Goal: Task Accomplishment & Management: Manage account settings

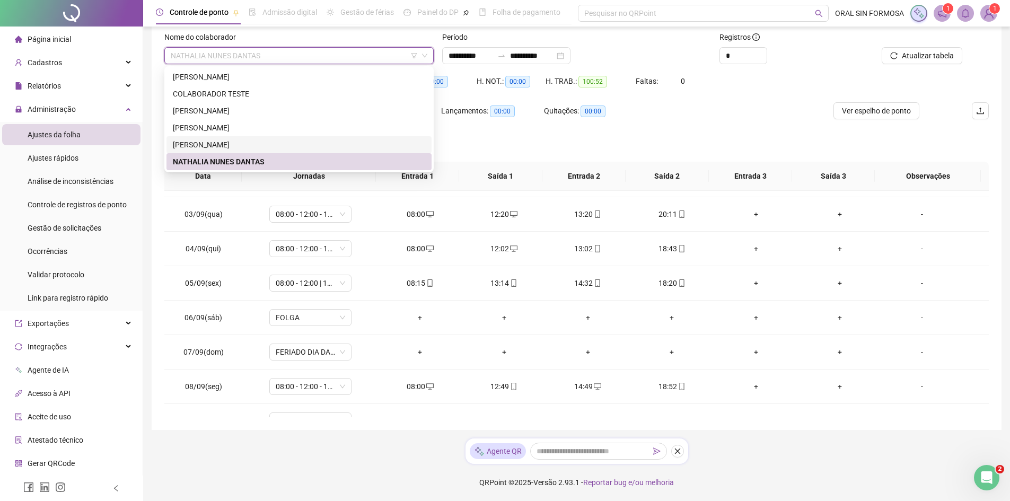
click at [299, 166] on div "NATHALIA NUNES DANTAS" at bounding box center [299, 162] width 252 height 12
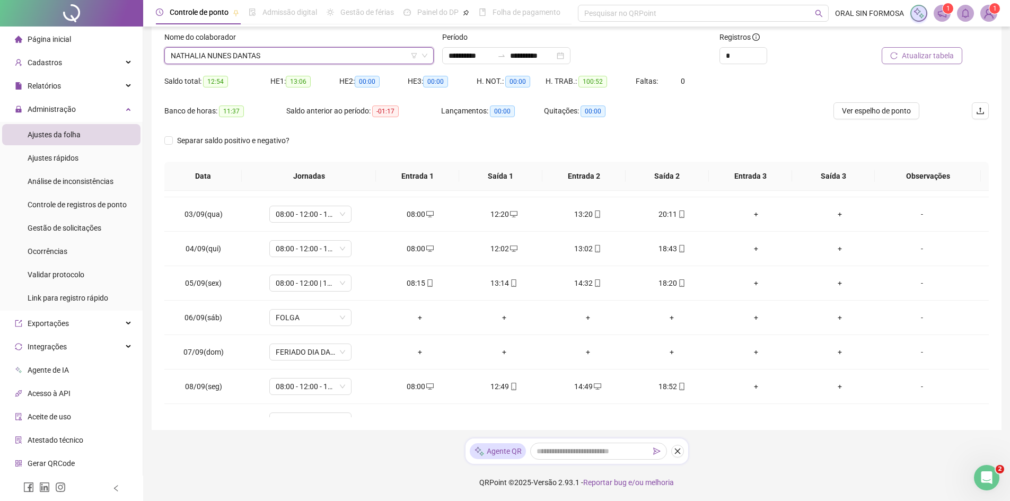
click at [941, 62] on button "Atualizar tabela" at bounding box center [922, 55] width 81 height 17
click at [278, 56] on span "NATHALIA NUNES DANTAS" at bounding box center [299, 56] width 257 height 16
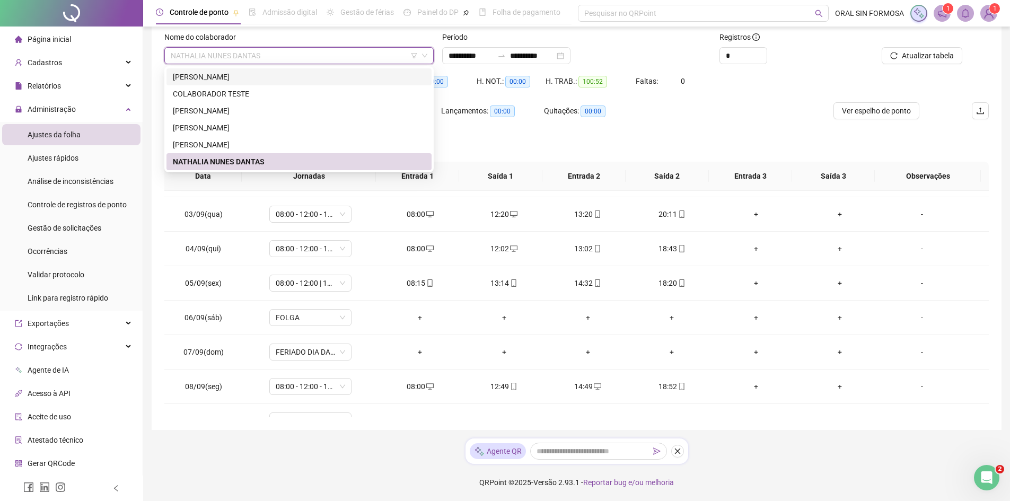
click at [249, 81] on div "[PERSON_NAME]" at bounding box center [299, 77] width 252 height 12
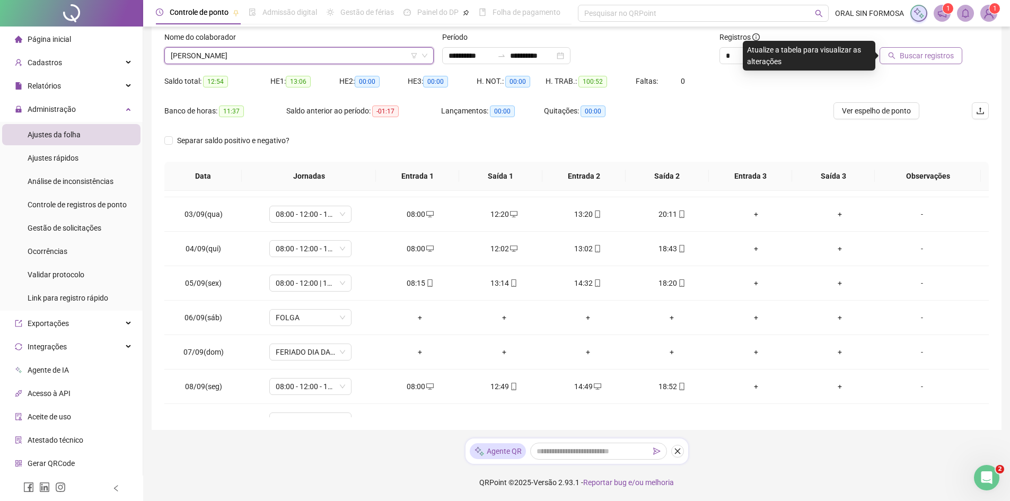
click at [925, 54] on span "Buscar registros" at bounding box center [927, 56] width 54 height 12
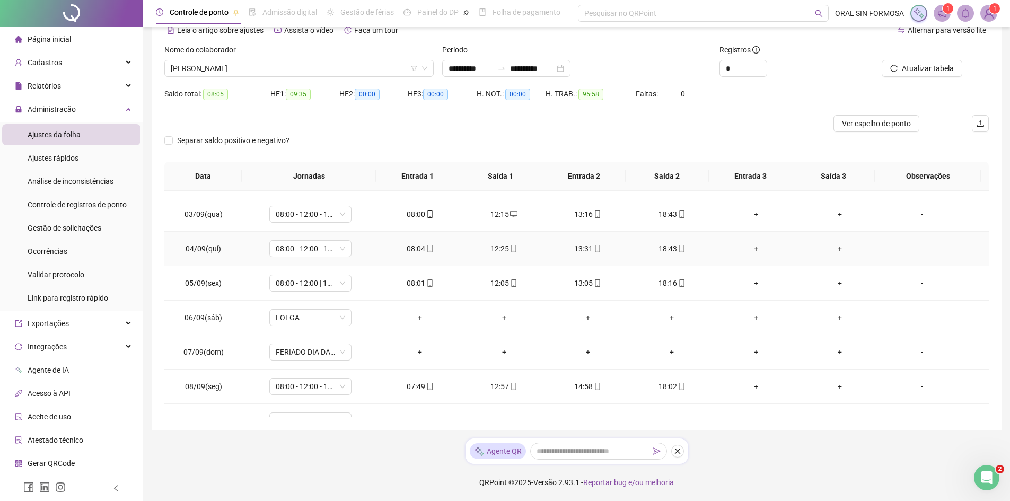
scroll to position [222, 0]
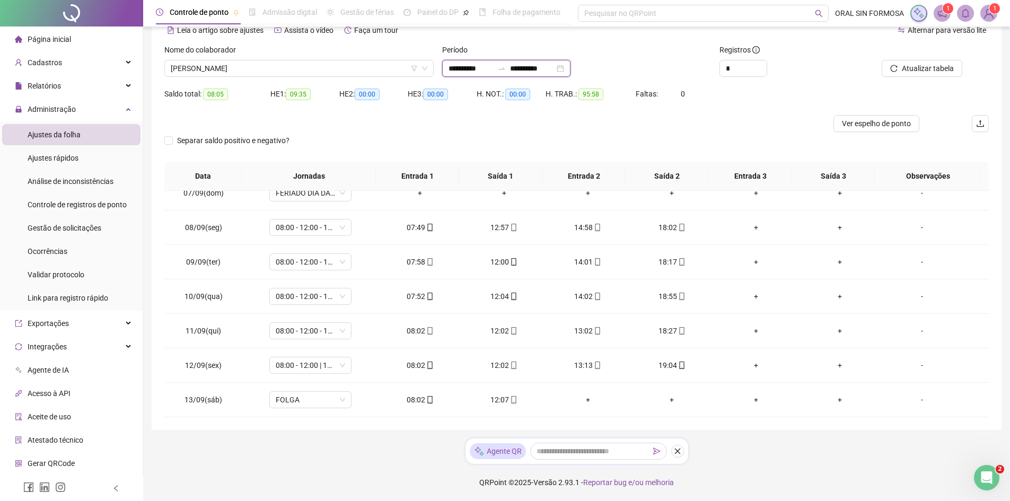
click at [546, 68] on input "**********" at bounding box center [532, 69] width 45 height 12
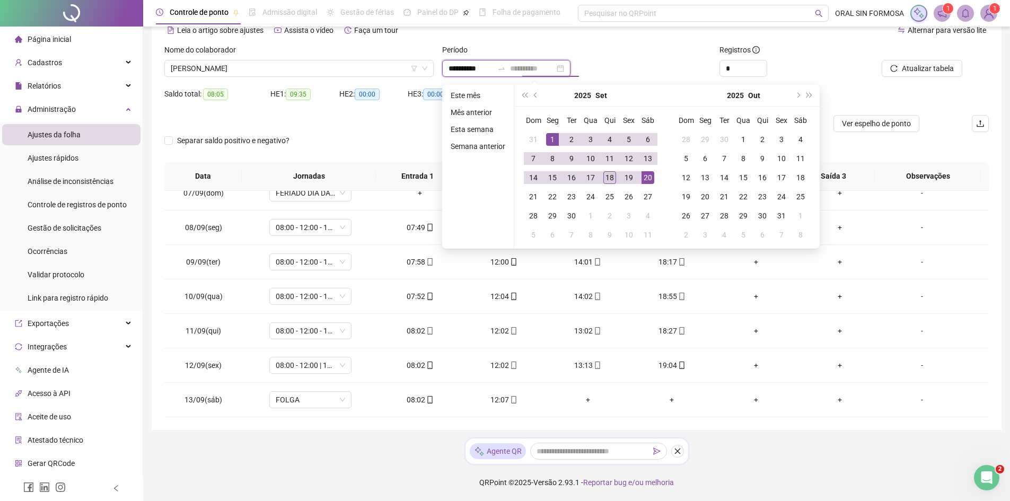
type input "**********"
click at [611, 178] on div "18" at bounding box center [609, 177] width 13 height 13
type input "**********"
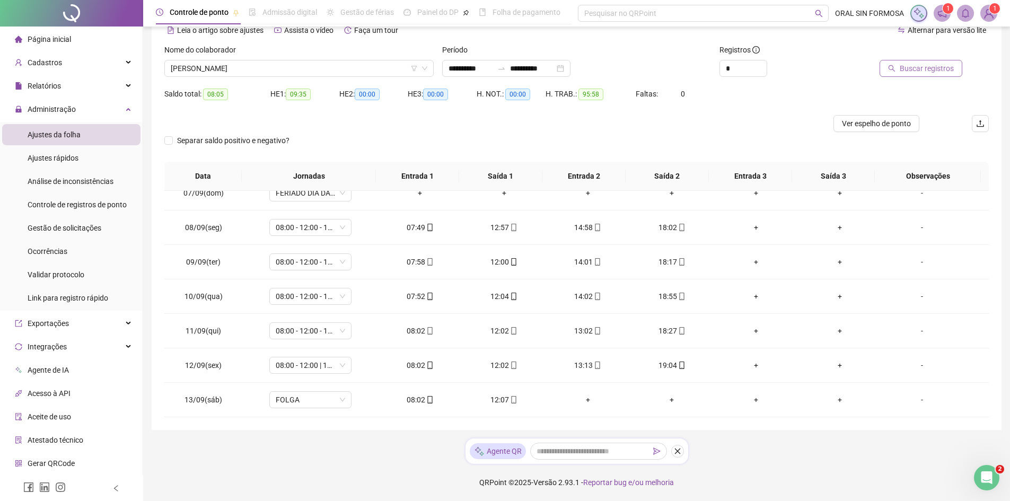
click at [920, 67] on span "Buscar registros" at bounding box center [927, 69] width 54 height 12
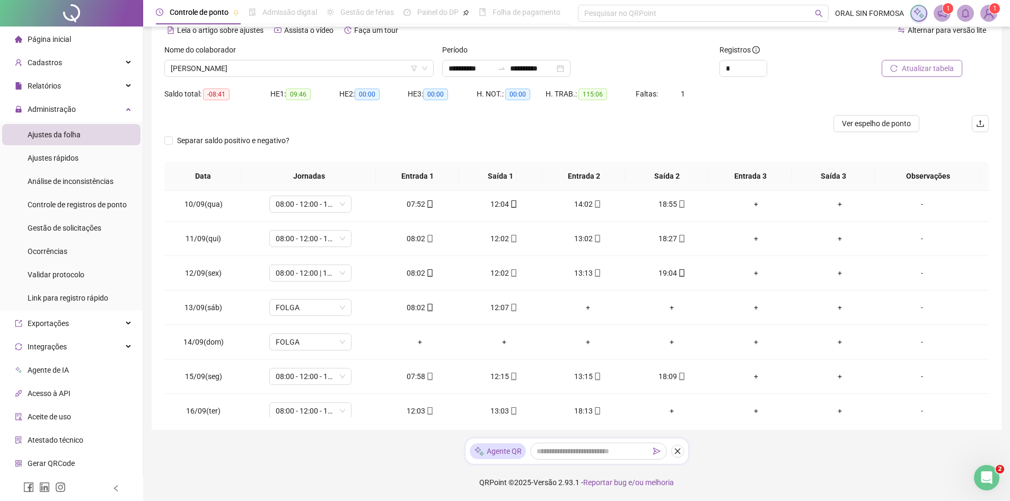
scroll to position [394, 0]
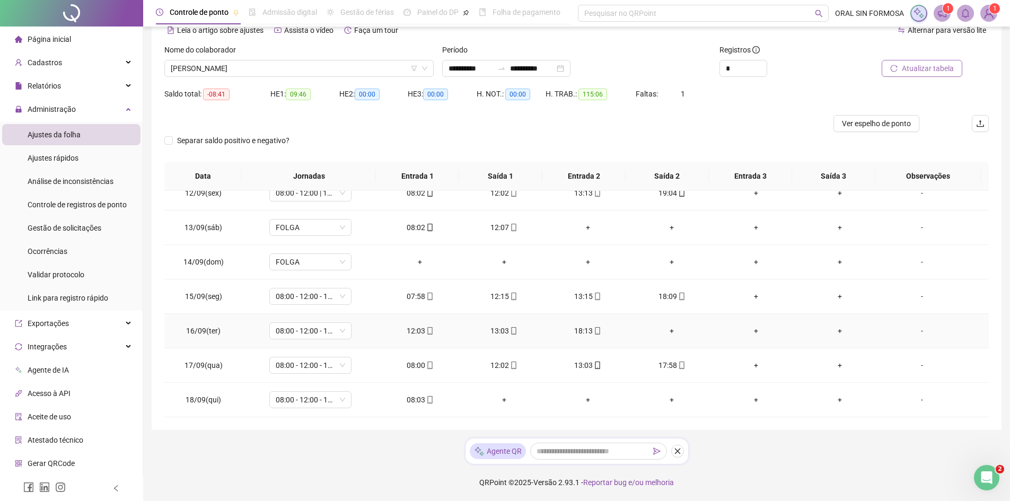
click at [671, 332] on div "+" at bounding box center [671, 331] width 67 height 12
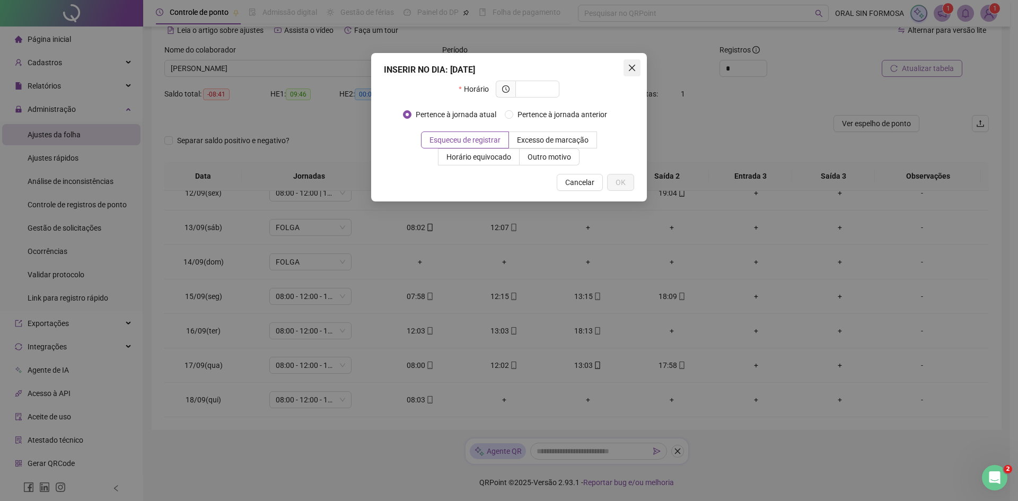
click at [628, 68] on icon "close" at bounding box center [632, 68] width 8 height 8
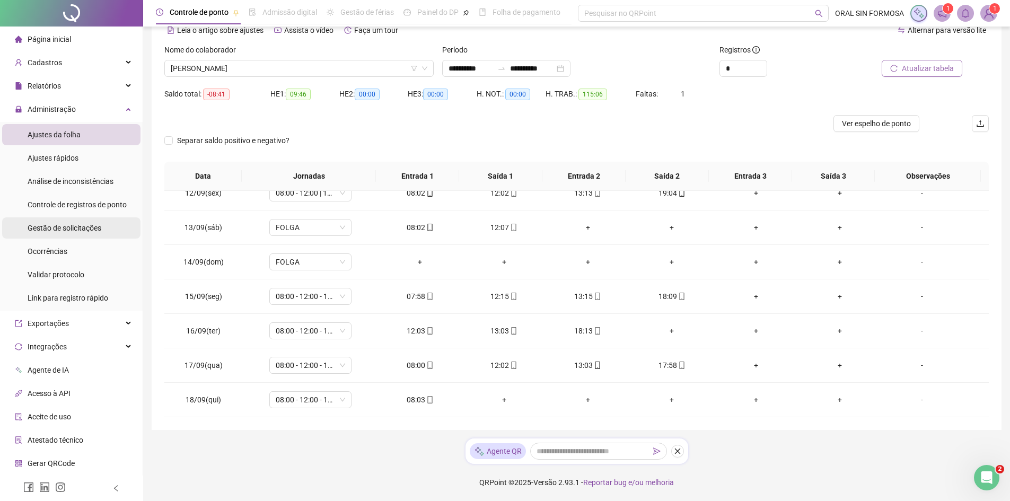
click at [69, 238] on div "Gestão de solicitações" at bounding box center [65, 227] width 74 height 21
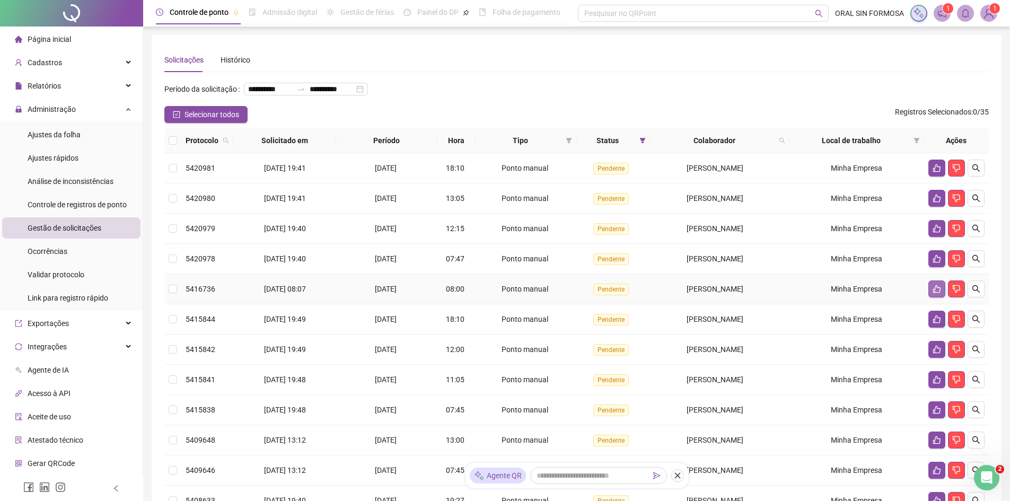
click at [937, 293] on icon "like" at bounding box center [937, 289] width 8 height 8
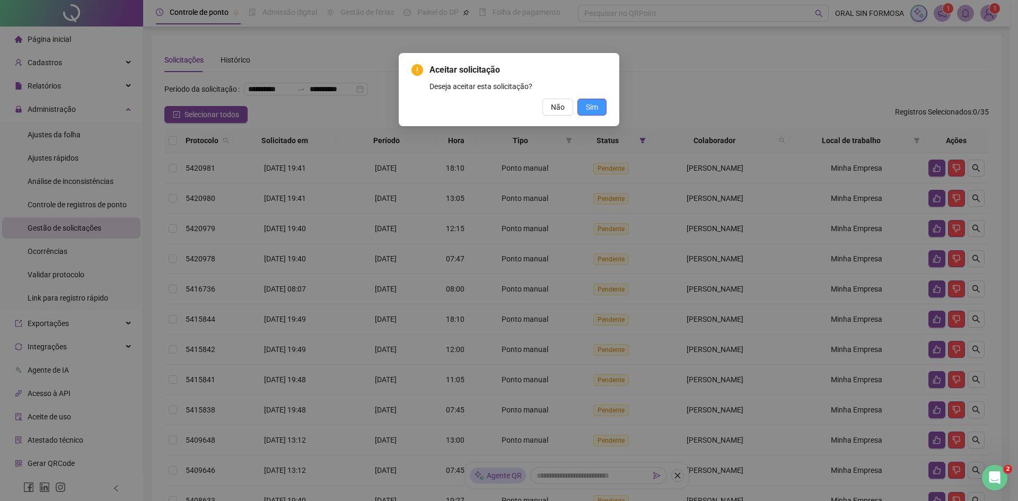
click at [601, 110] on button "Sim" at bounding box center [591, 107] width 29 height 17
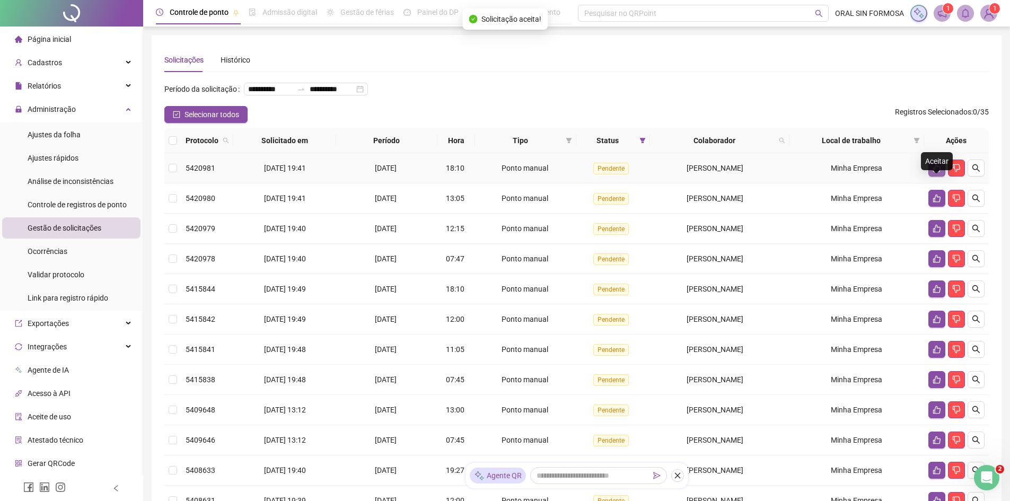
click at [940, 172] on icon "like" at bounding box center [937, 168] width 8 height 8
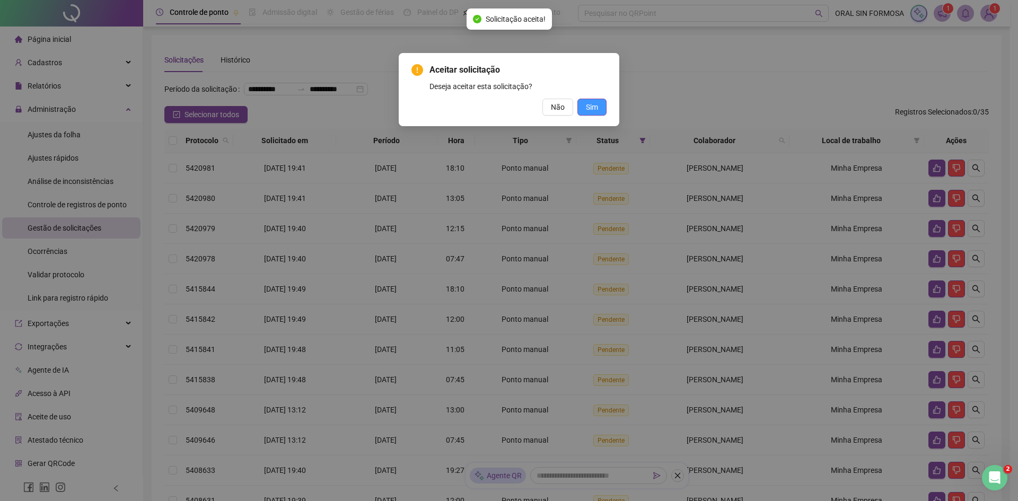
click at [590, 108] on span "Sim" at bounding box center [592, 107] width 12 height 12
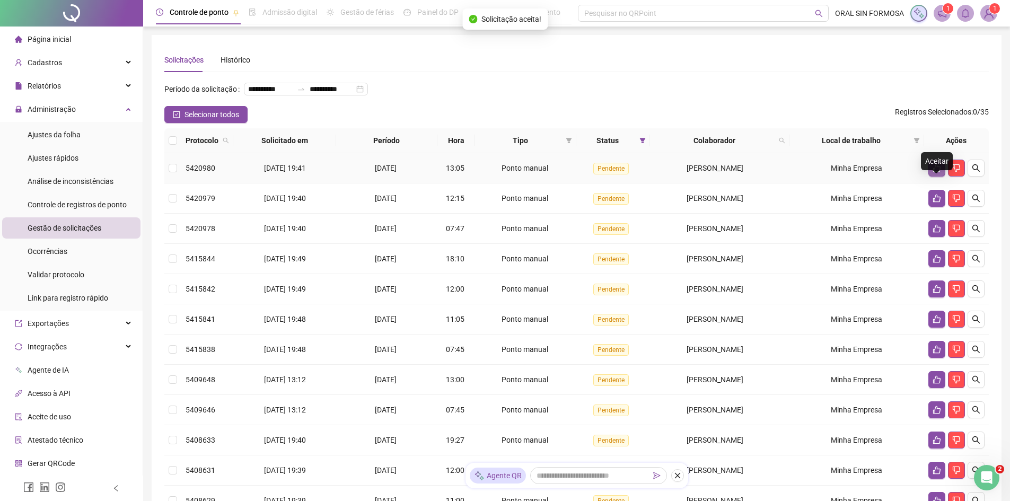
click at [937, 172] on icon "like" at bounding box center [936, 168] width 7 height 8
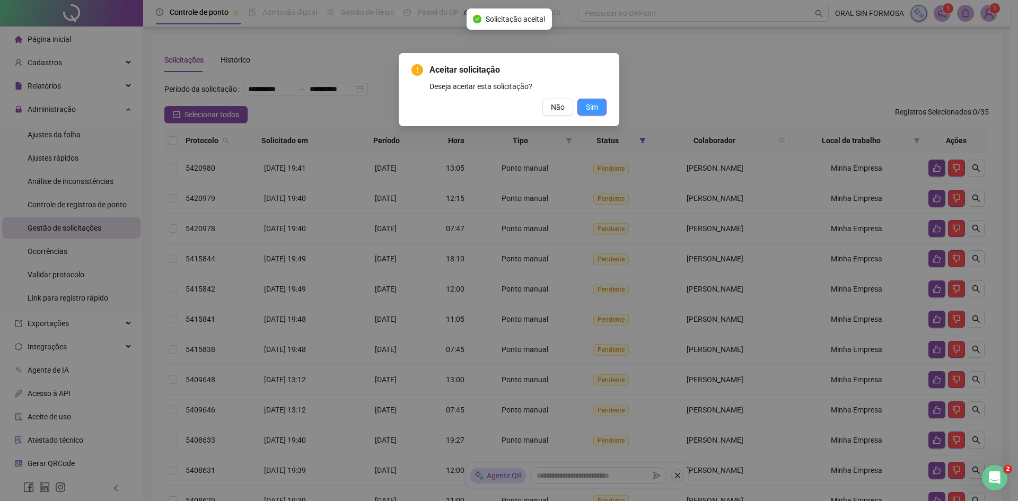
click at [602, 107] on button "Sim" at bounding box center [591, 107] width 29 height 17
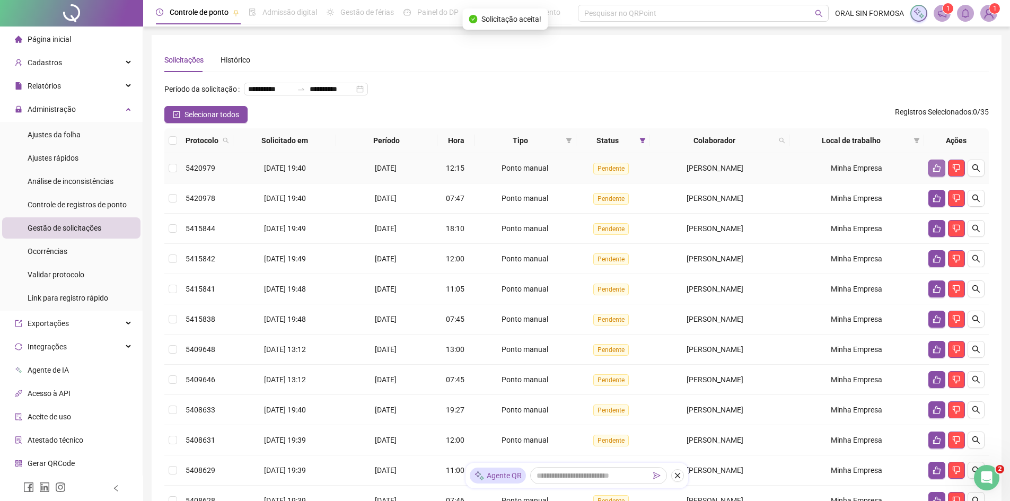
click at [933, 172] on icon "like" at bounding box center [937, 168] width 8 height 8
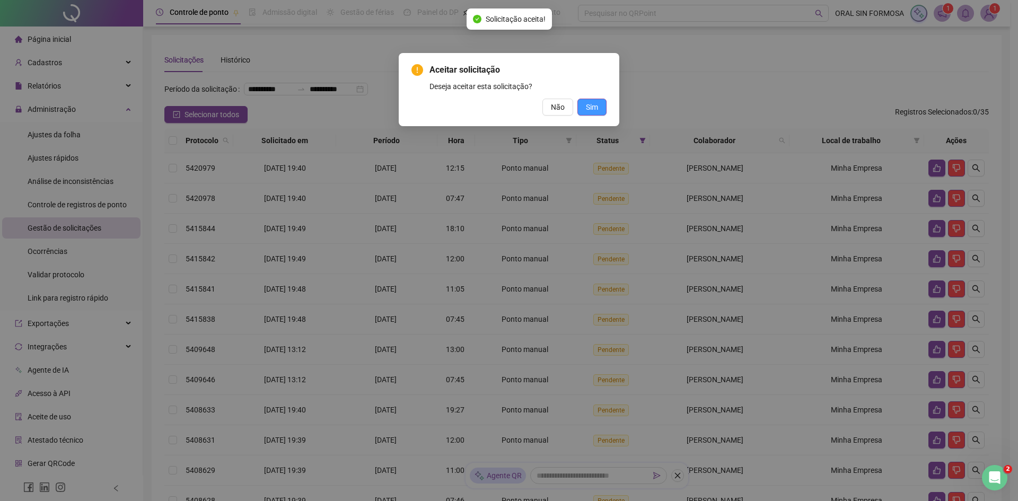
click at [593, 108] on span "Sim" at bounding box center [592, 107] width 12 height 12
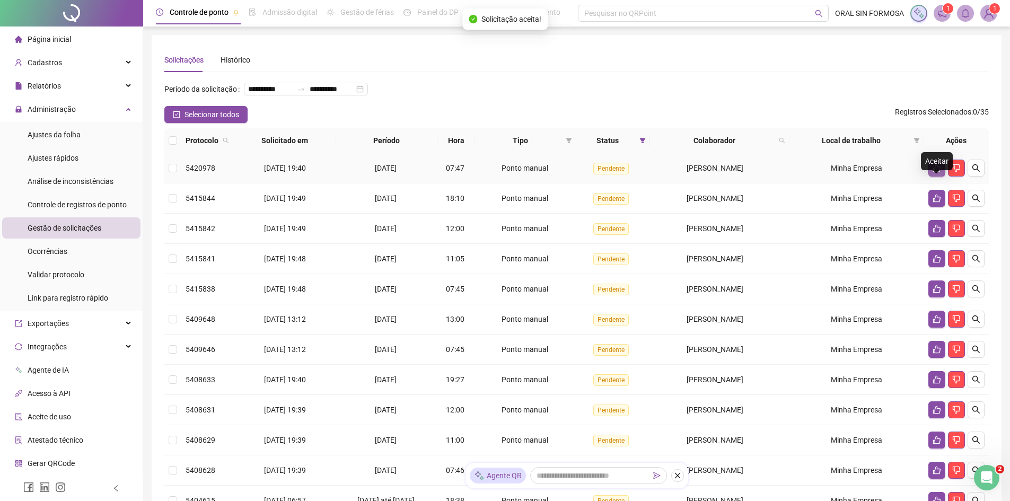
click at [933, 177] on button "button" at bounding box center [936, 168] width 17 height 17
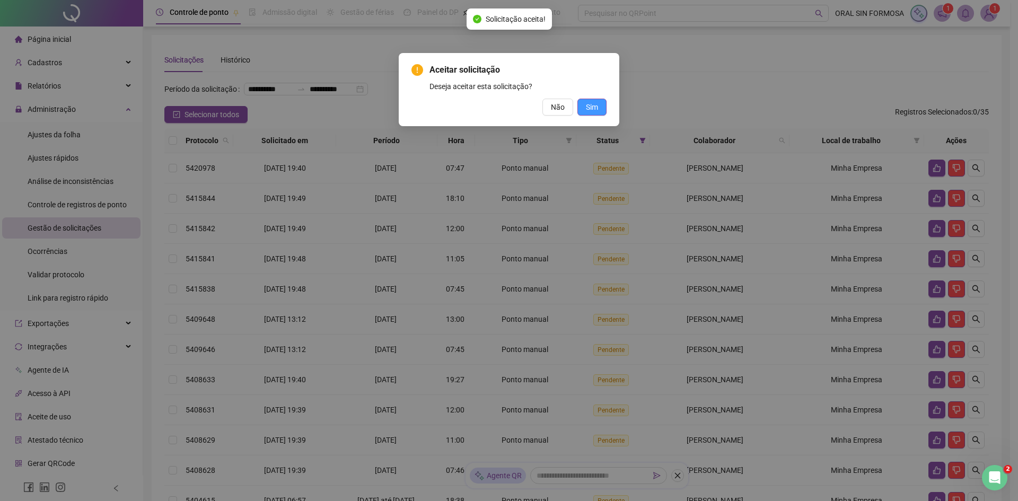
click at [600, 106] on button "Sim" at bounding box center [591, 107] width 29 height 17
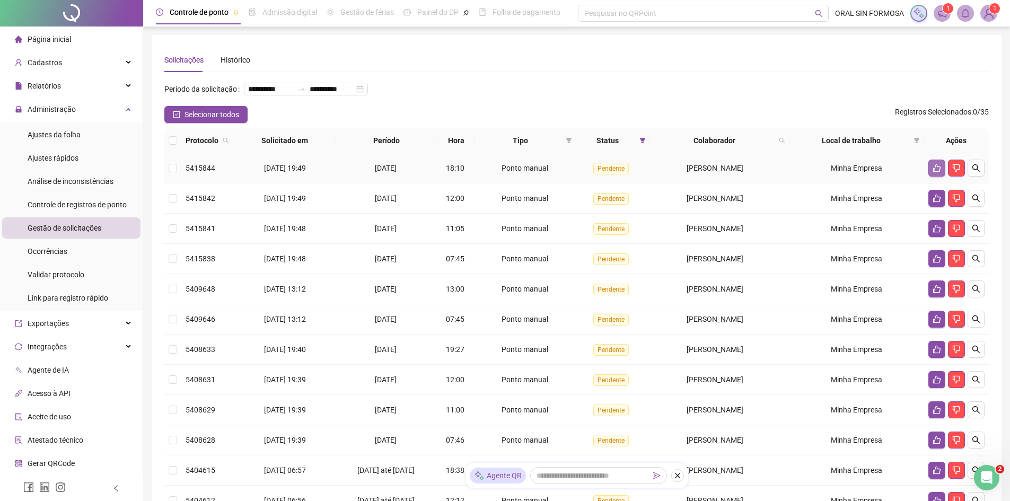
click at [941, 172] on icon "like" at bounding box center [937, 168] width 8 height 8
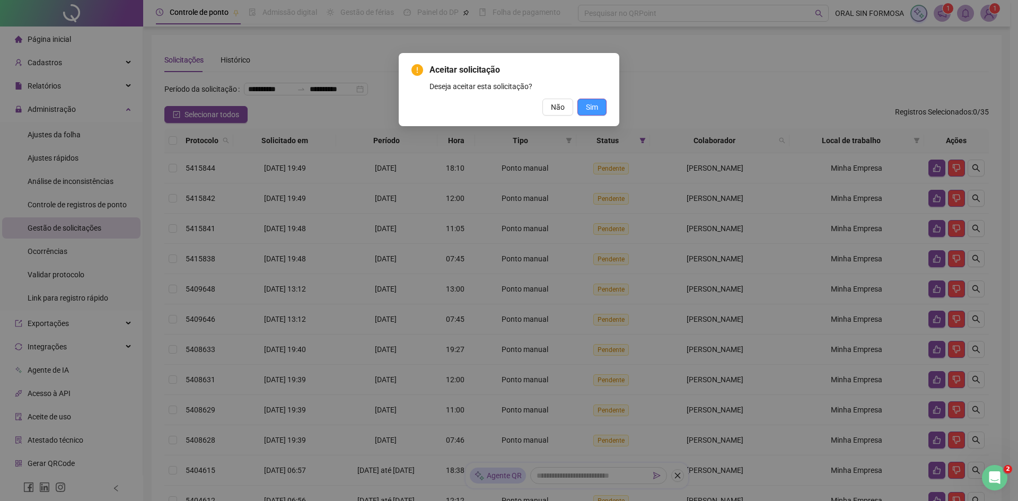
click at [600, 104] on button "Sim" at bounding box center [591, 107] width 29 height 17
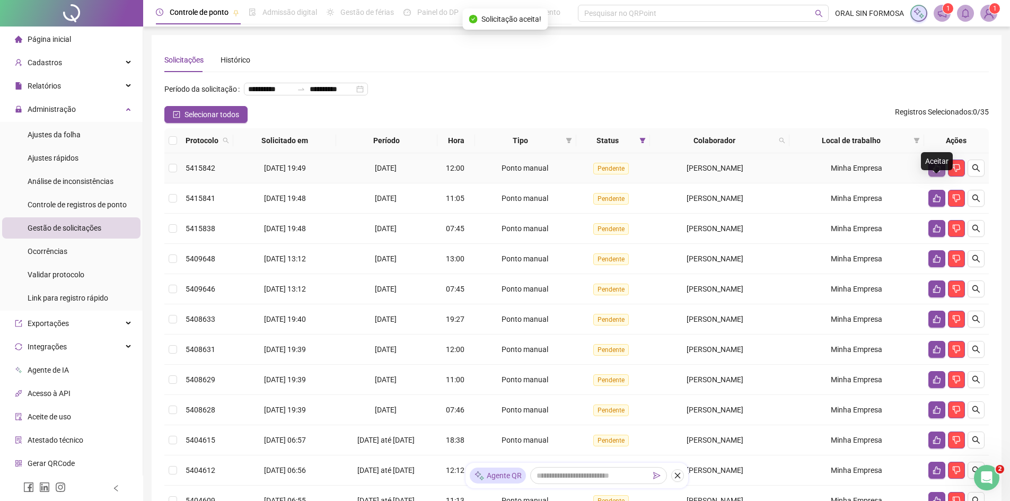
click at [936, 172] on icon "like" at bounding box center [937, 168] width 8 height 8
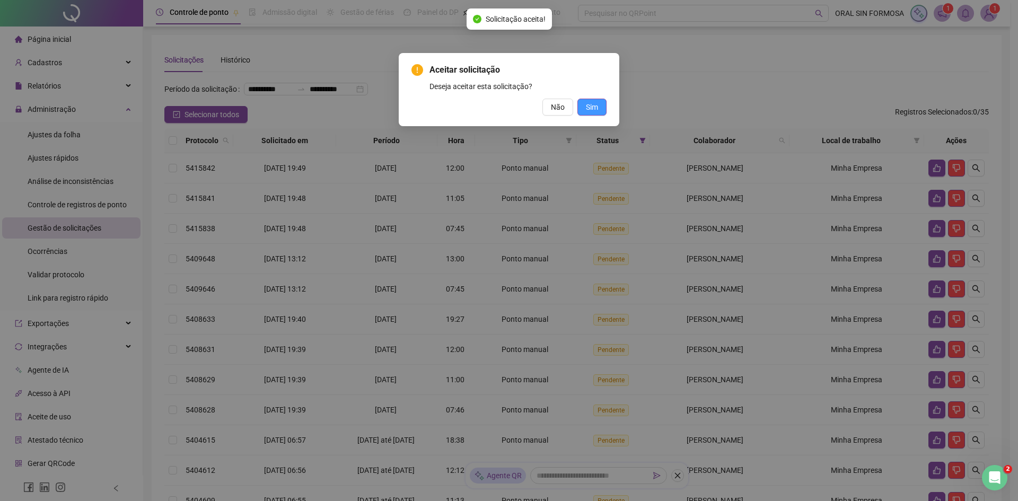
click at [583, 105] on button "Sim" at bounding box center [591, 107] width 29 height 17
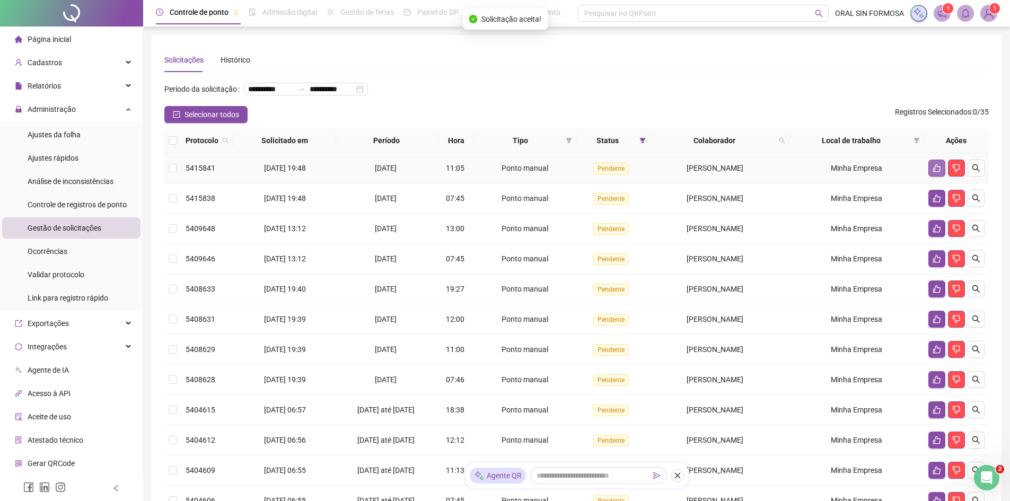
click at [937, 172] on icon "like" at bounding box center [936, 168] width 7 height 8
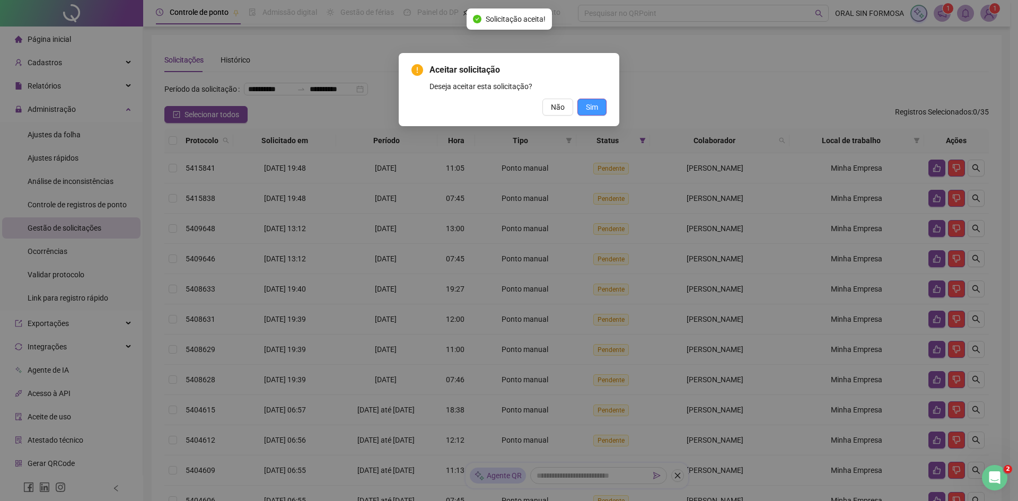
click at [583, 108] on button "Sim" at bounding box center [591, 107] width 29 height 17
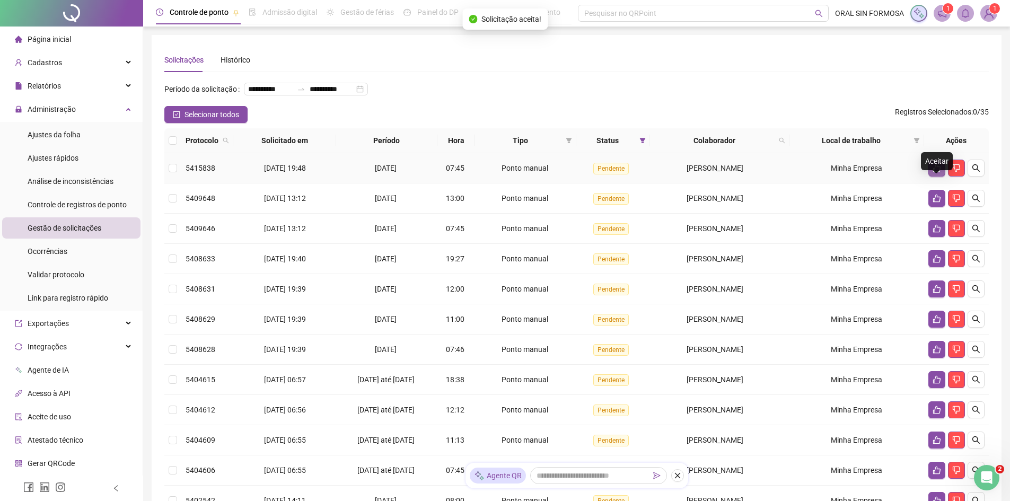
click at [937, 172] on icon "like" at bounding box center [937, 168] width 8 height 8
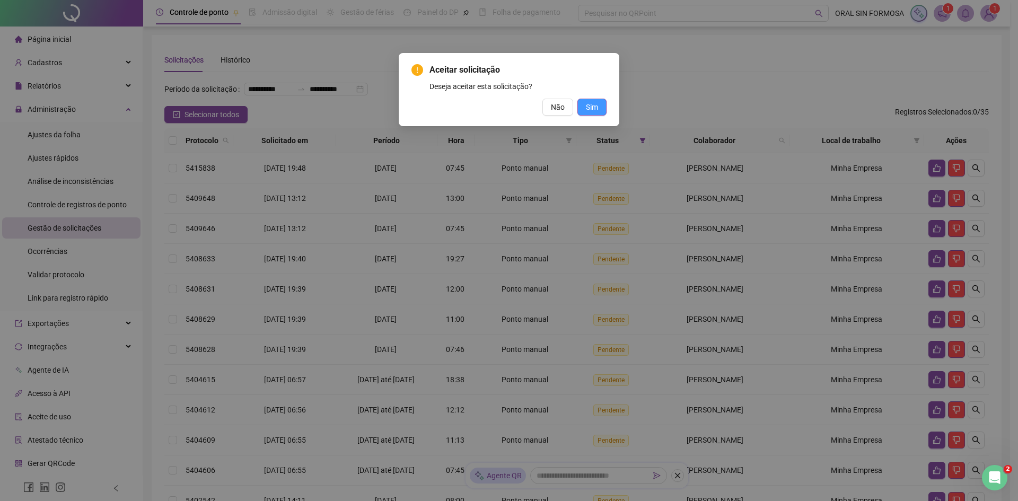
click at [605, 107] on button "Sim" at bounding box center [591, 107] width 29 height 17
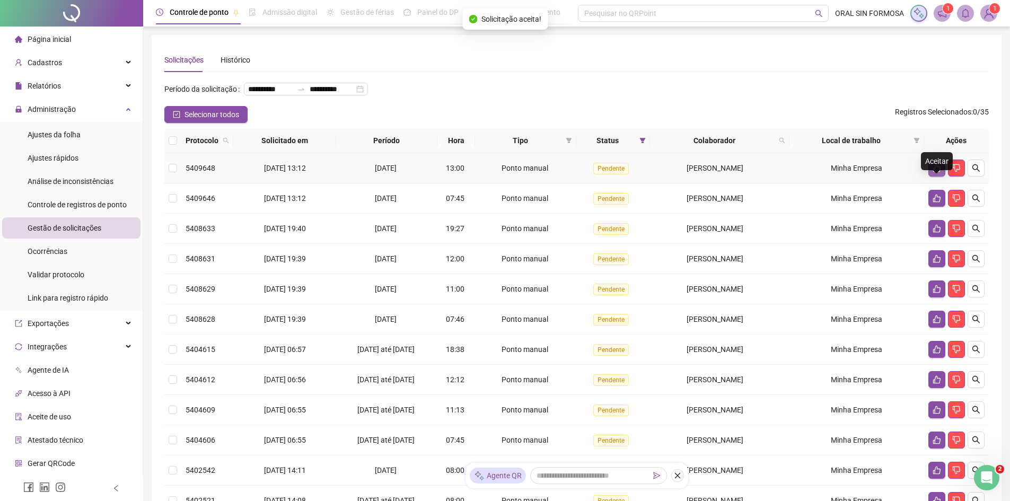
click at [929, 177] on button "button" at bounding box center [936, 168] width 17 height 17
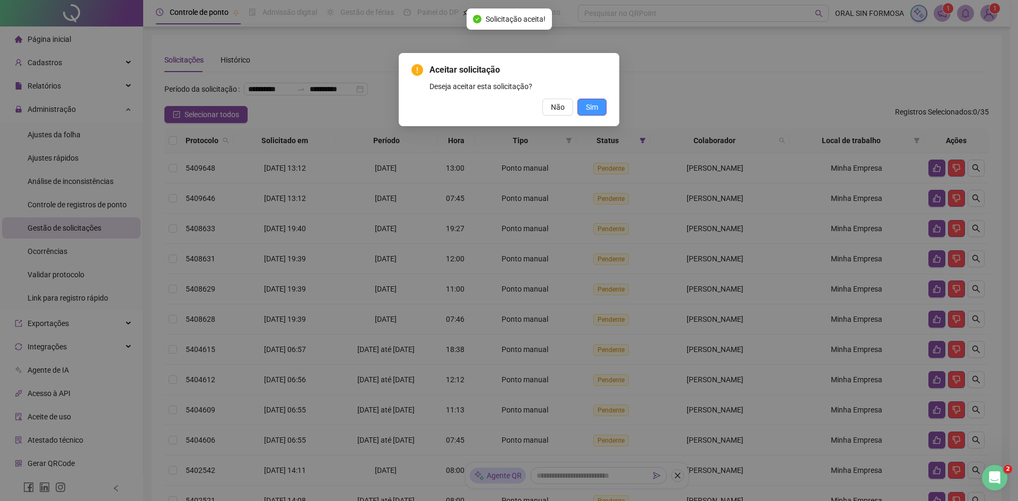
click at [591, 109] on span "Sim" at bounding box center [592, 107] width 12 height 12
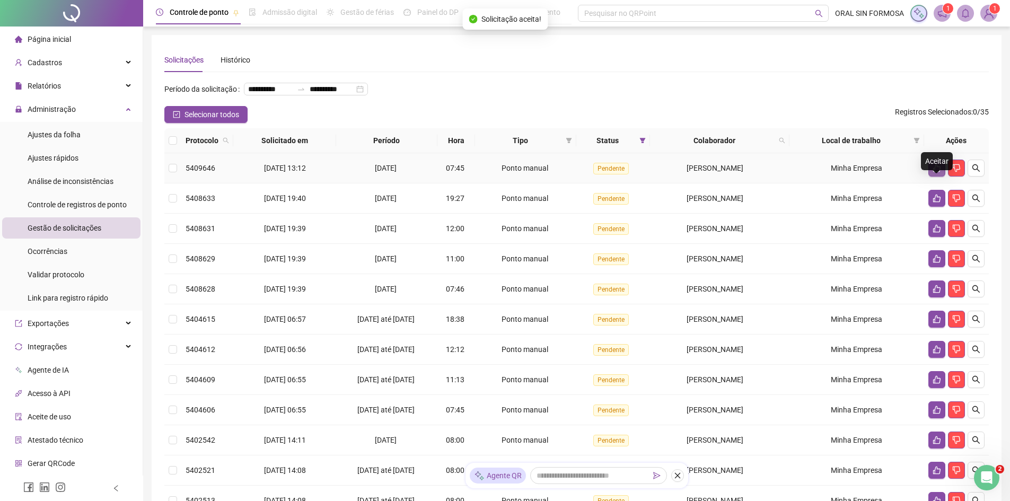
click at [933, 177] on button "button" at bounding box center [936, 168] width 17 height 17
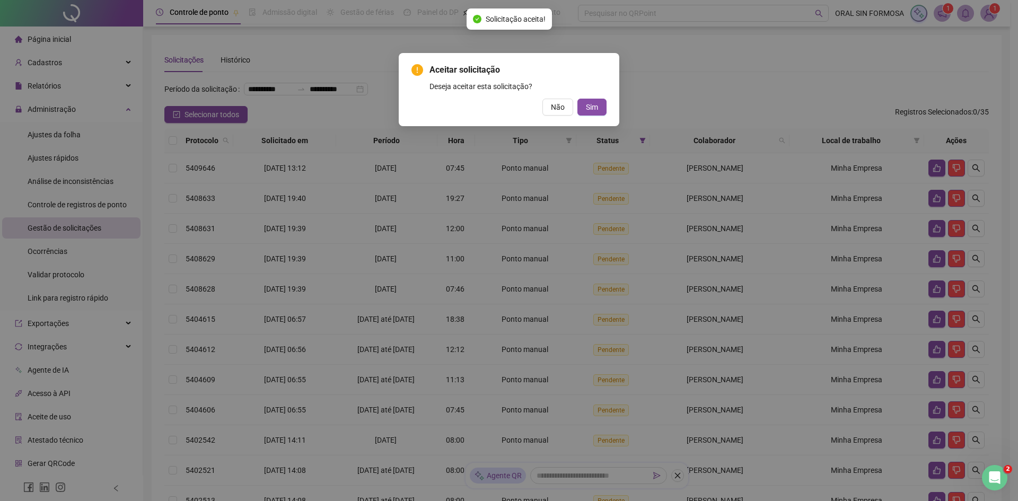
click at [607, 103] on div "Aceitar solicitação Deseja aceitar esta solicitação? Não Sim" at bounding box center [509, 89] width 221 height 73
click at [605, 103] on button "Sim" at bounding box center [591, 107] width 29 height 17
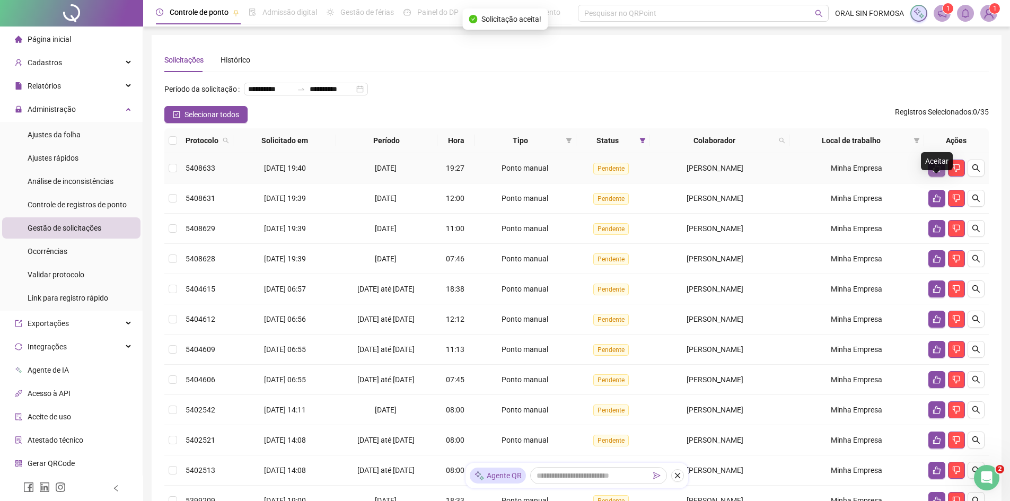
click at [934, 172] on icon "like" at bounding box center [937, 168] width 8 height 8
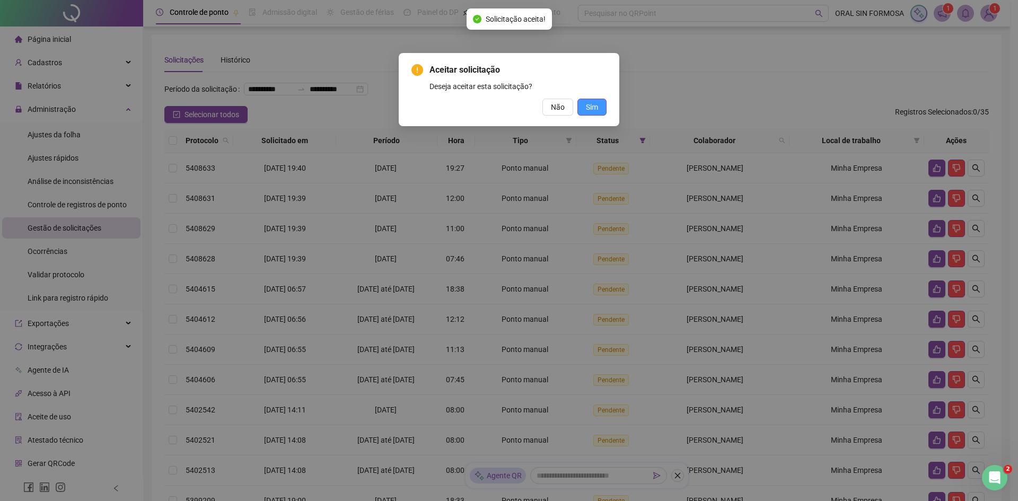
click at [599, 108] on button "Sim" at bounding box center [591, 107] width 29 height 17
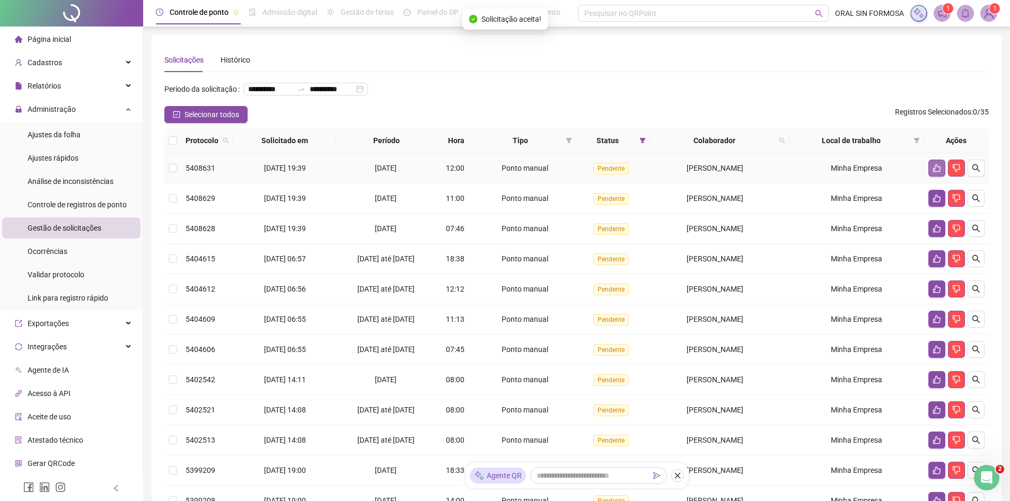
click at [930, 177] on button "button" at bounding box center [936, 168] width 17 height 17
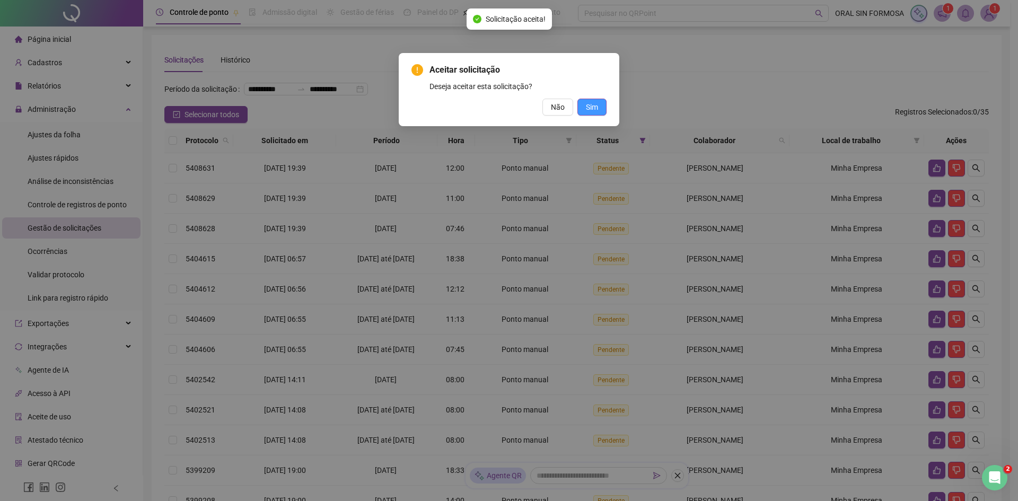
click at [586, 110] on span "Sim" at bounding box center [592, 107] width 12 height 12
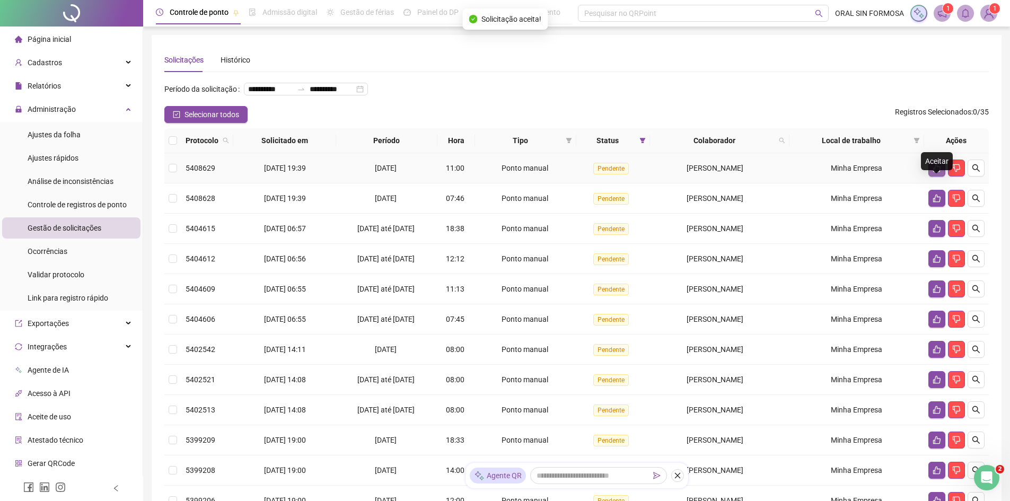
click at [932, 177] on button "button" at bounding box center [936, 168] width 17 height 17
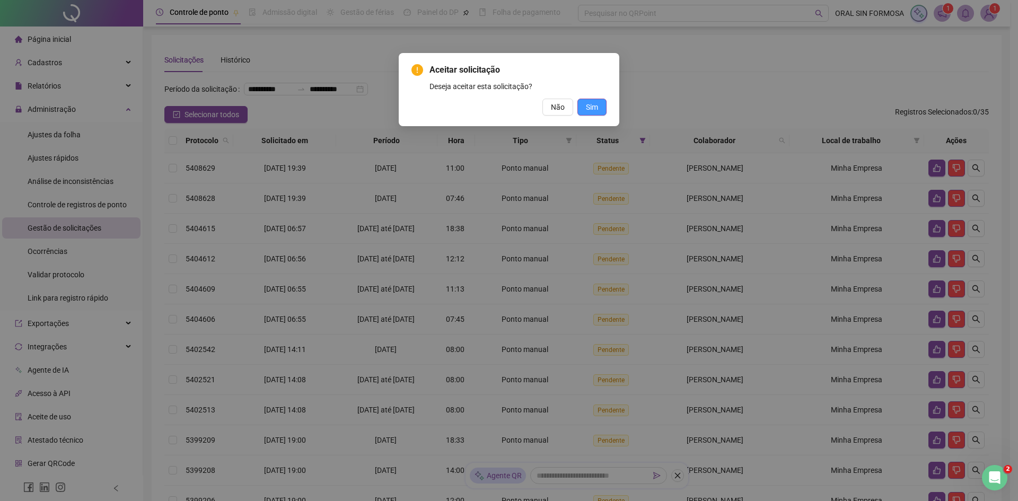
click at [598, 102] on span "Sim" at bounding box center [592, 107] width 12 height 12
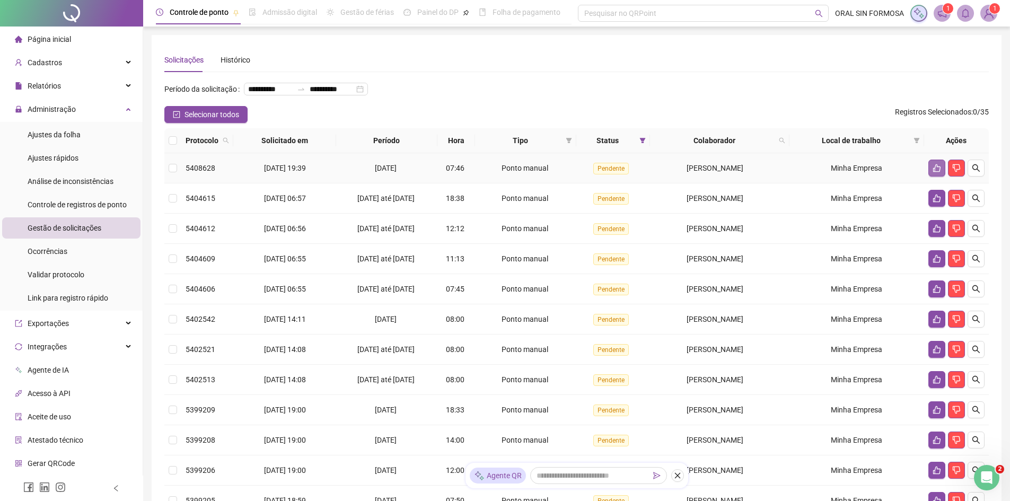
click at [936, 177] on button "button" at bounding box center [936, 168] width 17 height 17
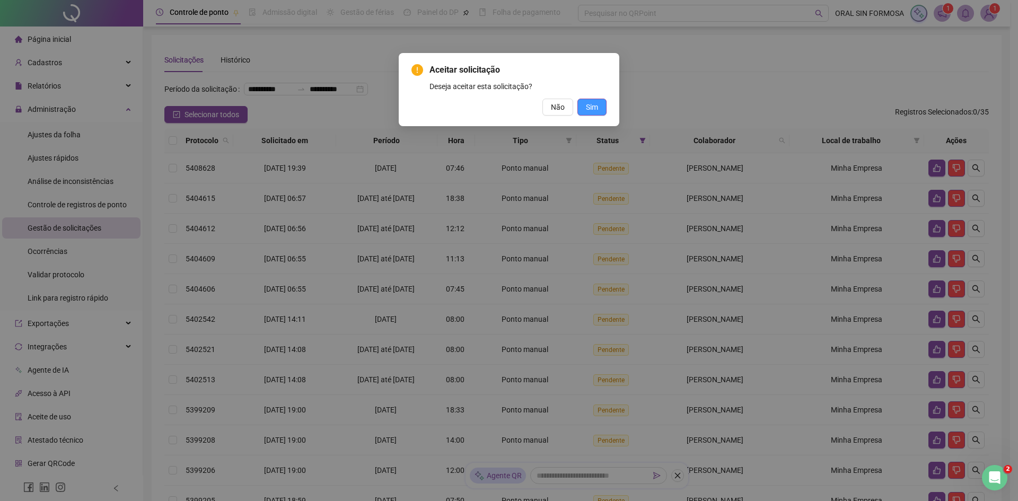
click at [605, 113] on button "Sim" at bounding box center [591, 107] width 29 height 17
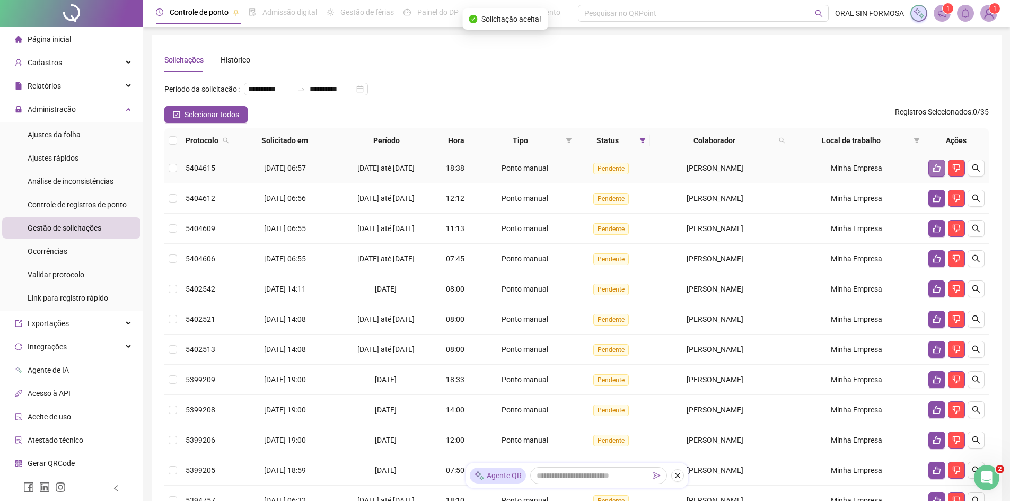
click at [939, 177] on button "button" at bounding box center [936, 168] width 17 height 17
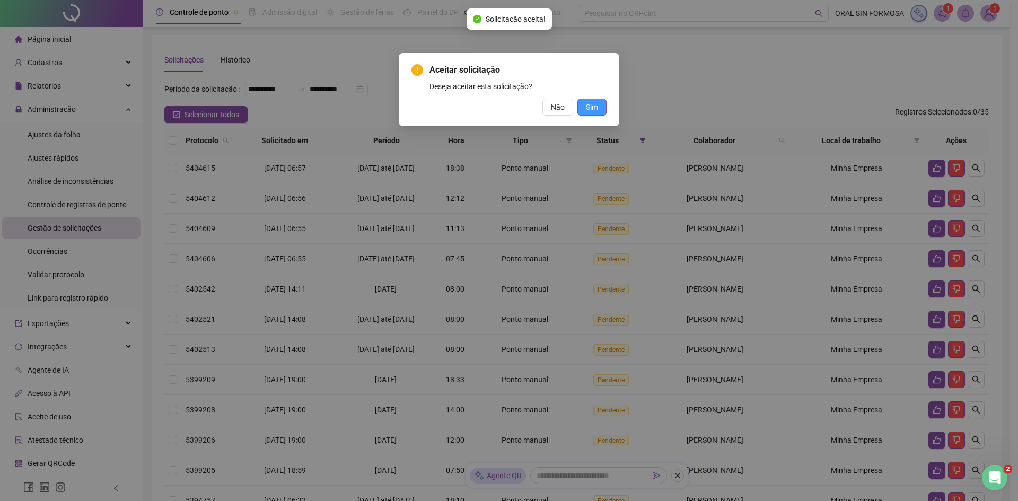
click at [592, 108] on span "Sim" at bounding box center [592, 107] width 12 height 12
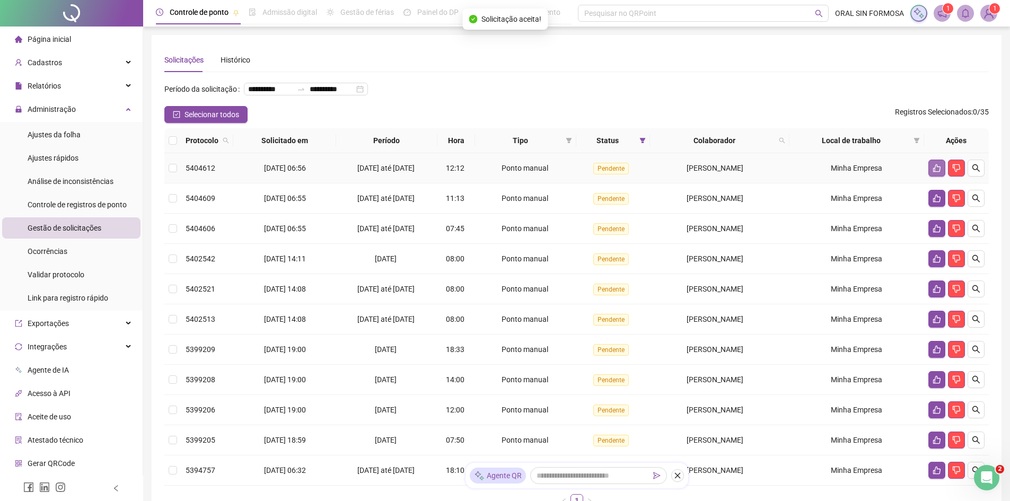
click at [931, 177] on button "button" at bounding box center [936, 168] width 17 height 17
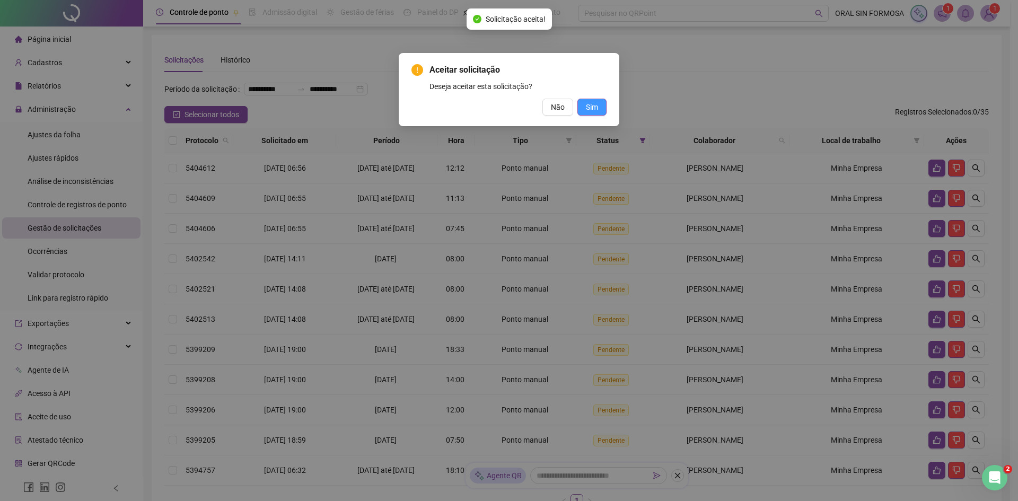
click at [602, 109] on button "Sim" at bounding box center [591, 107] width 29 height 17
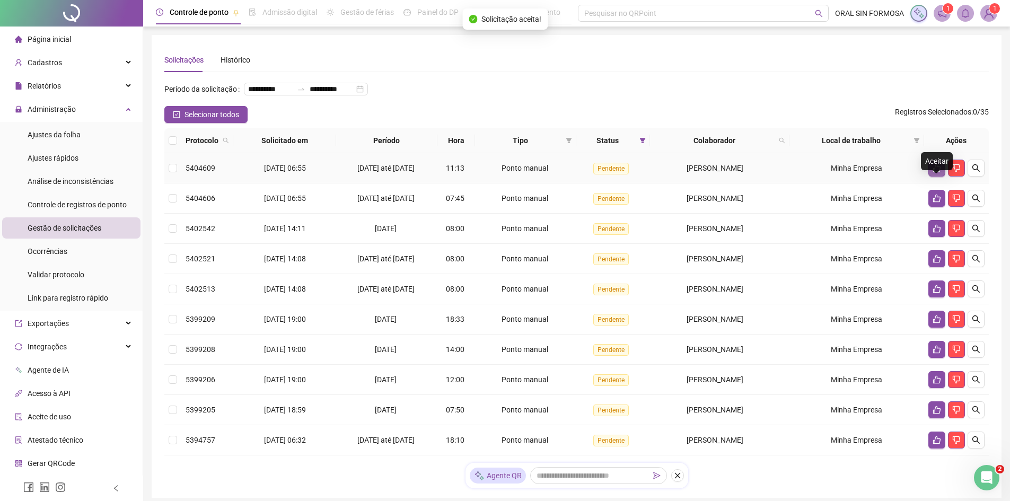
click at [933, 172] on icon "like" at bounding box center [937, 168] width 8 height 8
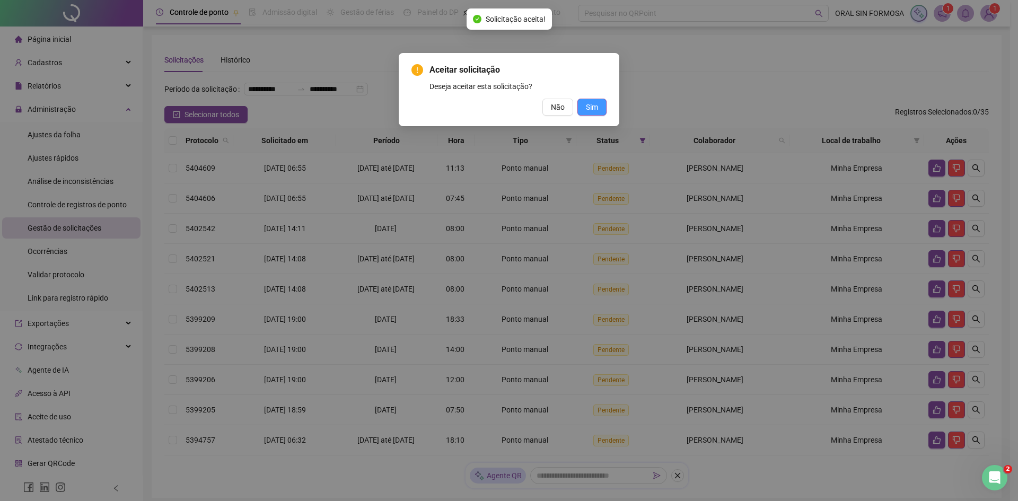
click at [603, 100] on button "Sim" at bounding box center [591, 107] width 29 height 17
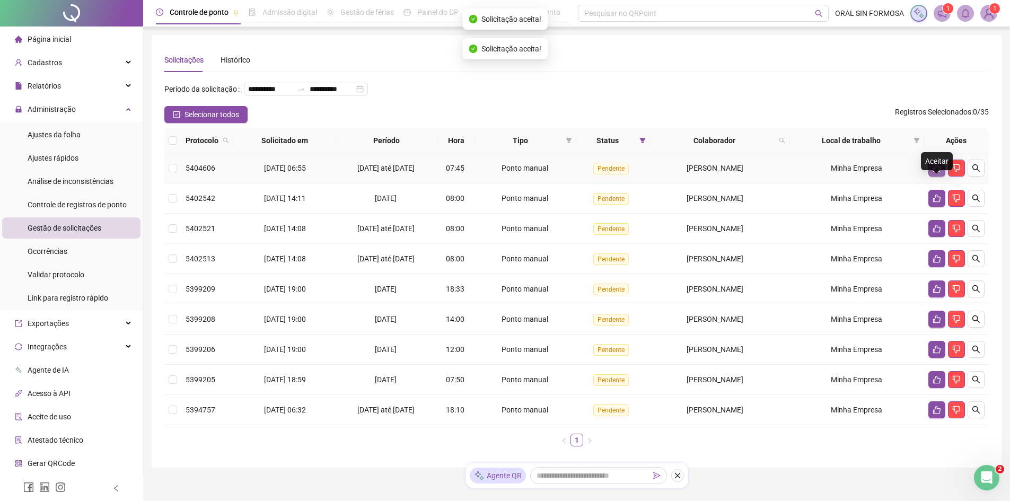
click at [934, 172] on icon "like" at bounding box center [937, 168] width 8 height 8
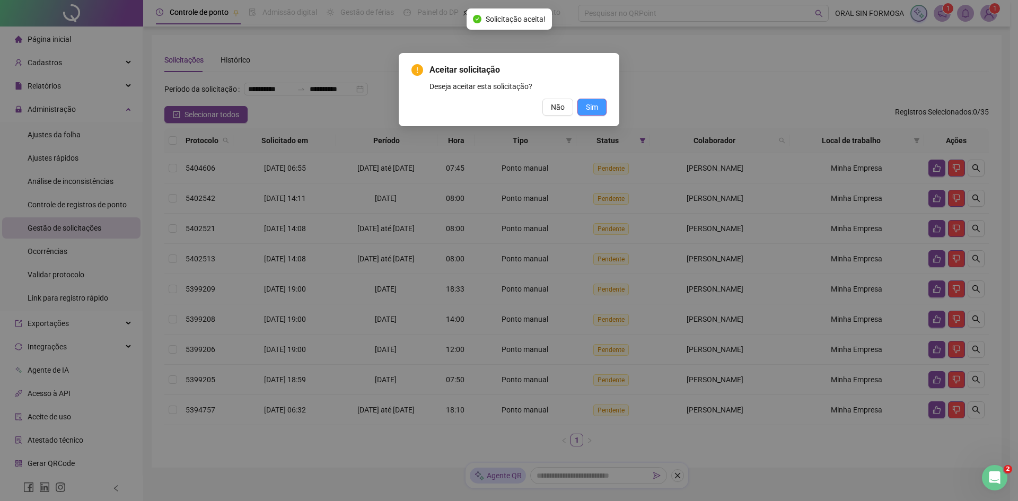
click at [601, 101] on button "Sim" at bounding box center [591, 107] width 29 height 17
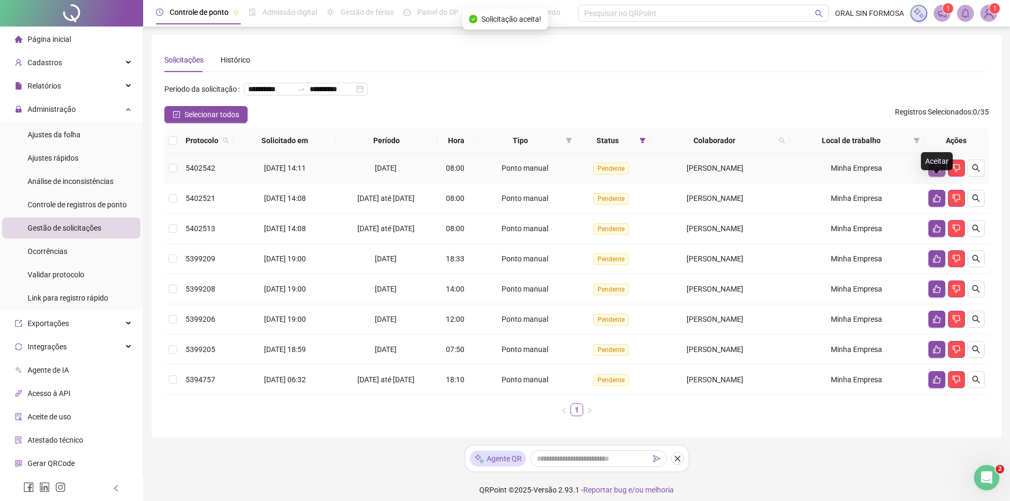
click at [938, 172] on icon "like" at bounding box center [937, 168] width 8 height 8
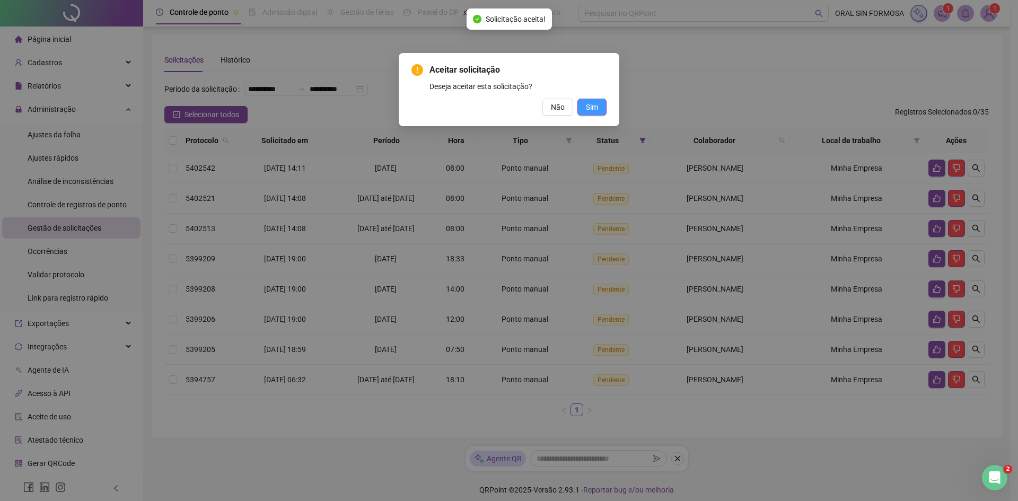
click at [597, 104] on span "Sim" at bounding box center [592, 107] width 12 height 12
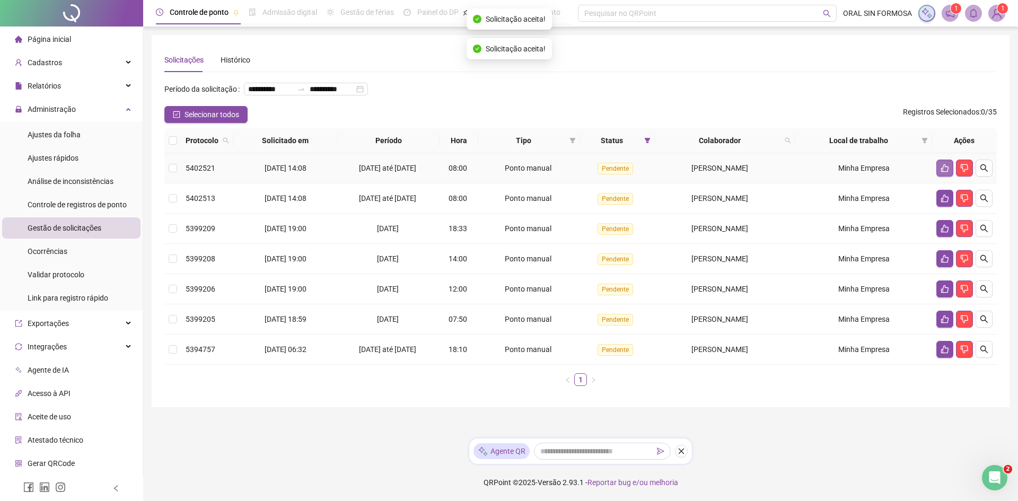
click at [938, 177] on button "button" at bounding box center [944, 168] width 17 height 17
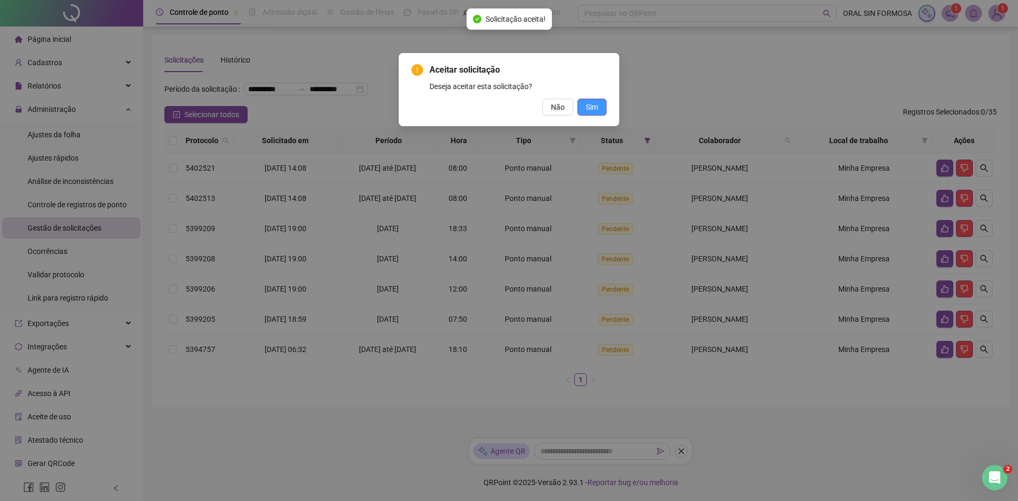
click at [598, 109] on span "Sim" at bounding box center [592, 107] width 12 height 12
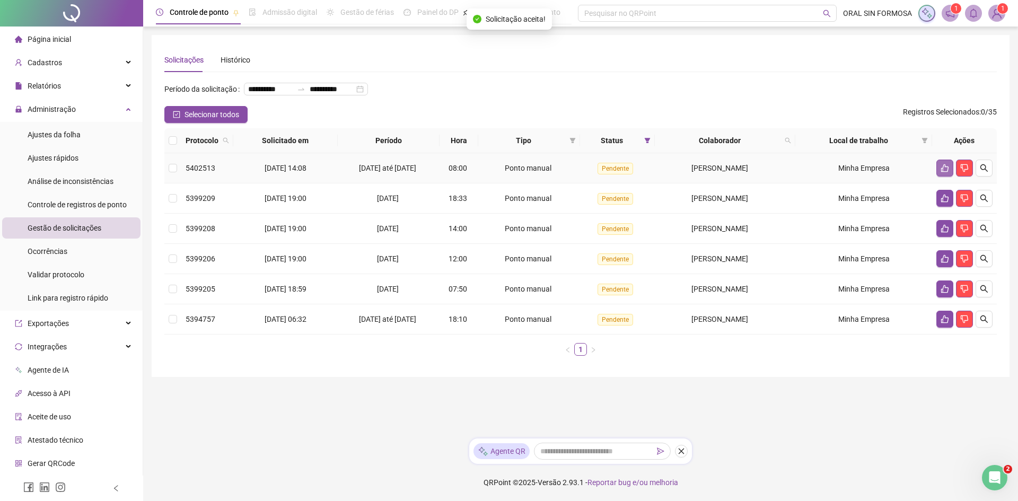
click at [948, 172] on icon "like" at bounding box center [944, 168] width 7 height 8
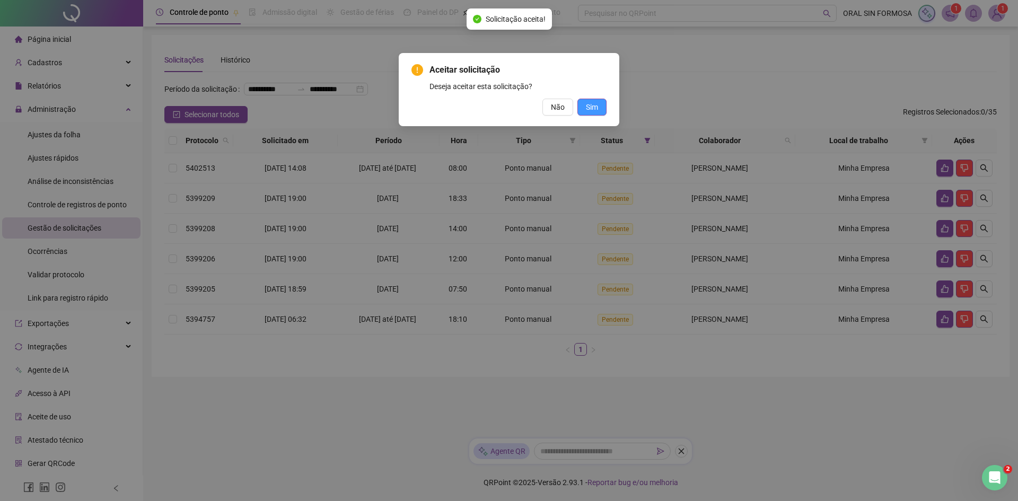
click at [603, 102] on button "Sim" at bounding box center [591, 107] width 29 height 17
click at [602, 102] on button "Sim" at bounding box center [591, 107] width 29 height 17
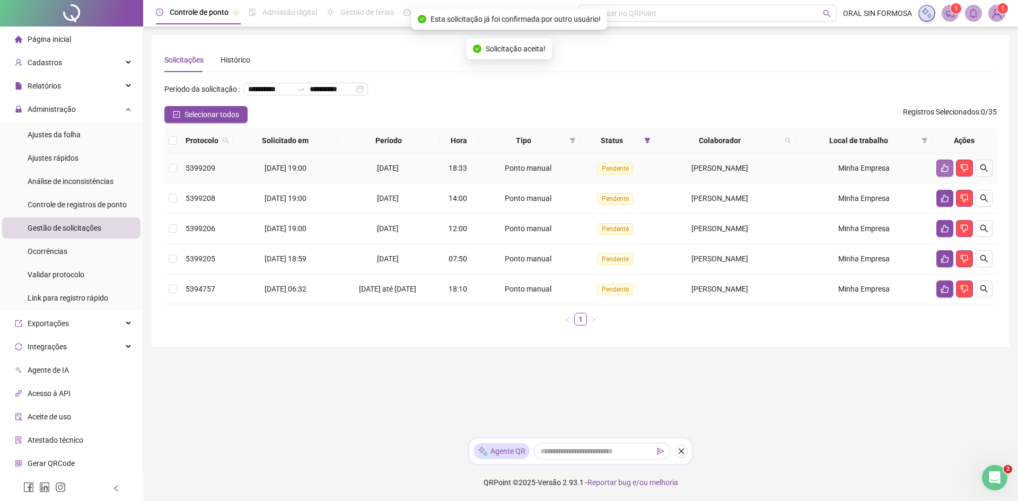
click at [941, 172] on icon "like" at bounding box center [945, 168] width 8 height 8
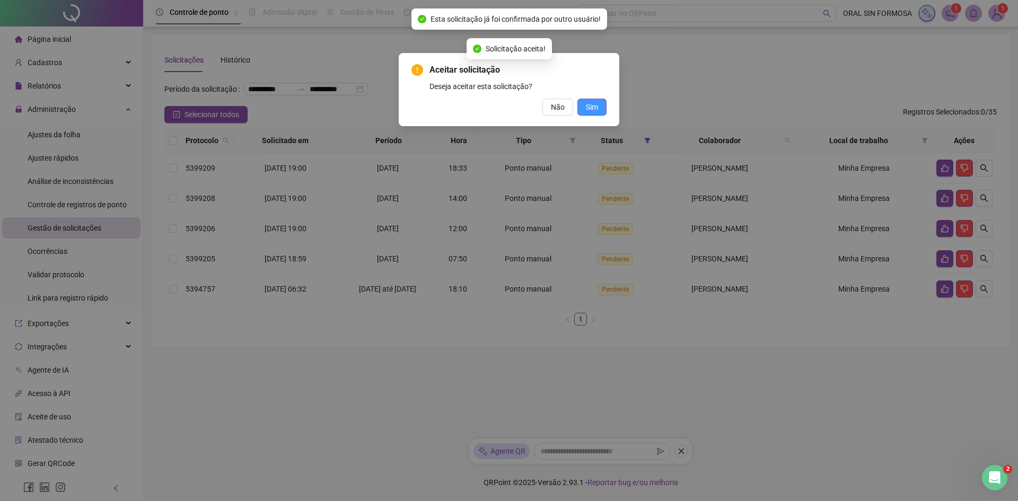
click at [590, 112] on span "Sim" at bounding box center [592, 107] width 12 height 12
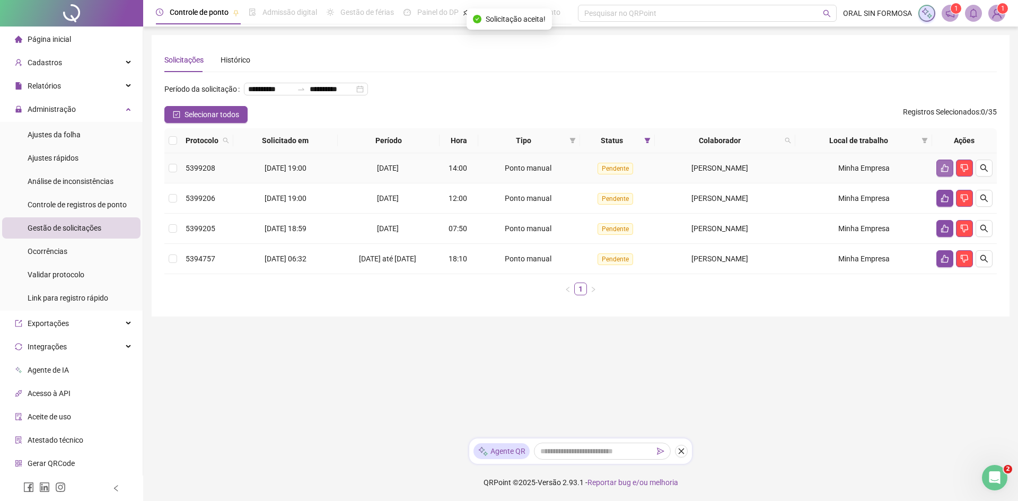
click at [947, 172] on icon "like" at bounding box center [944, 168] width 7 height 8
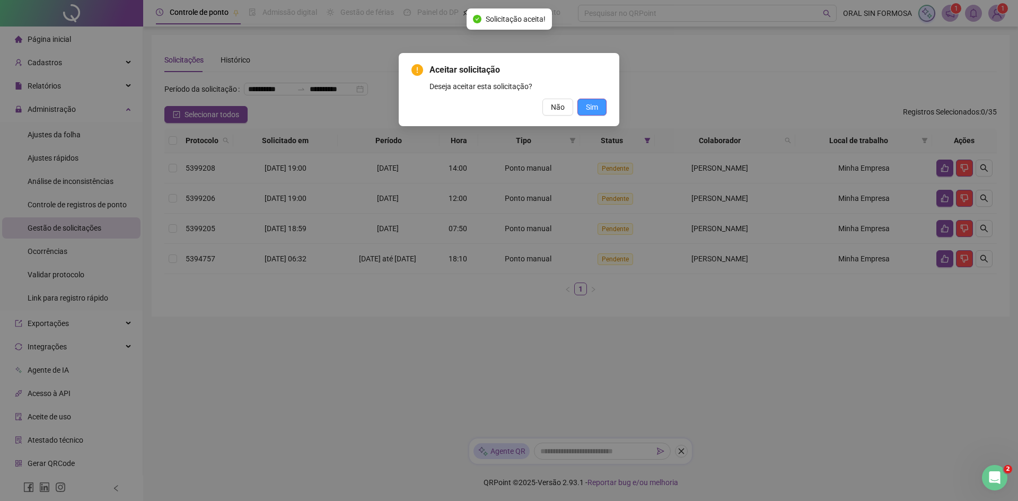
click at [591, 109] on span "Sim" at bounding box center [592, 107] width 12 height 12
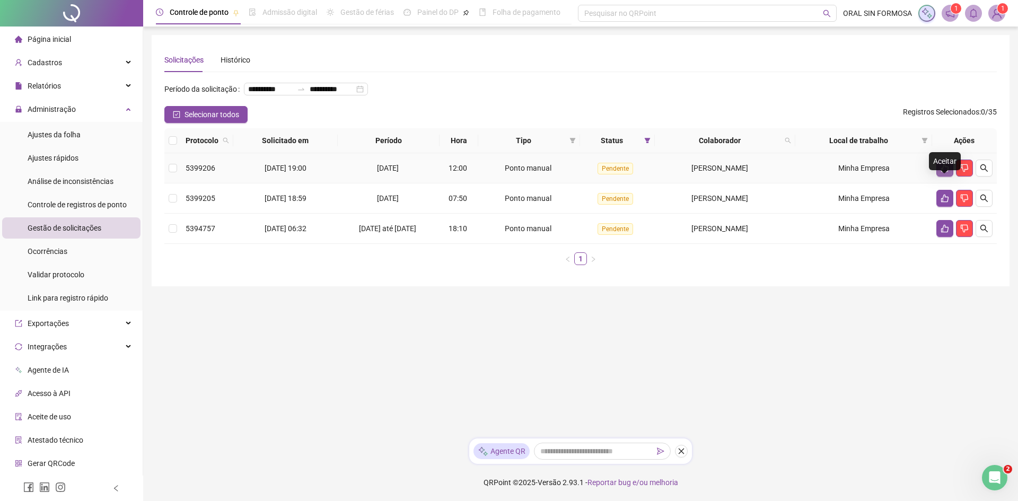
click at [941, 172] on icon "like" at bounding box center [945, 168] width 8 height 8
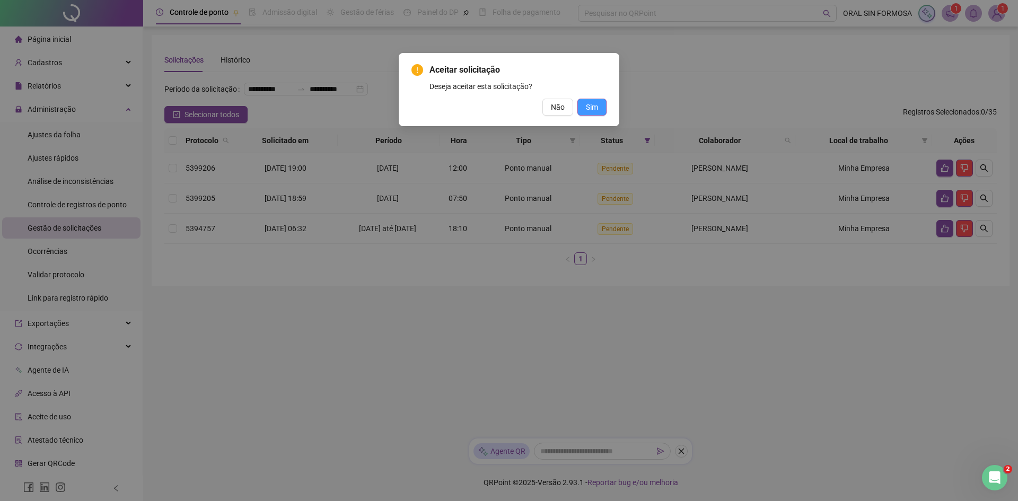
click at [598, 107] on button "Sim" at bounding box center [591, 107] width 29 height 17
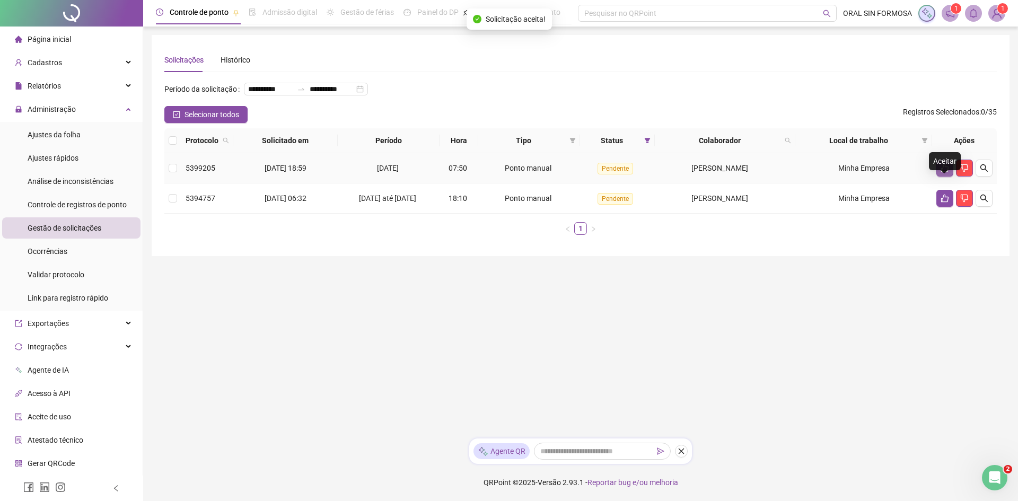
click at [944, 172] on icon "like" at bounding box center [945, 168] width 8 height 8
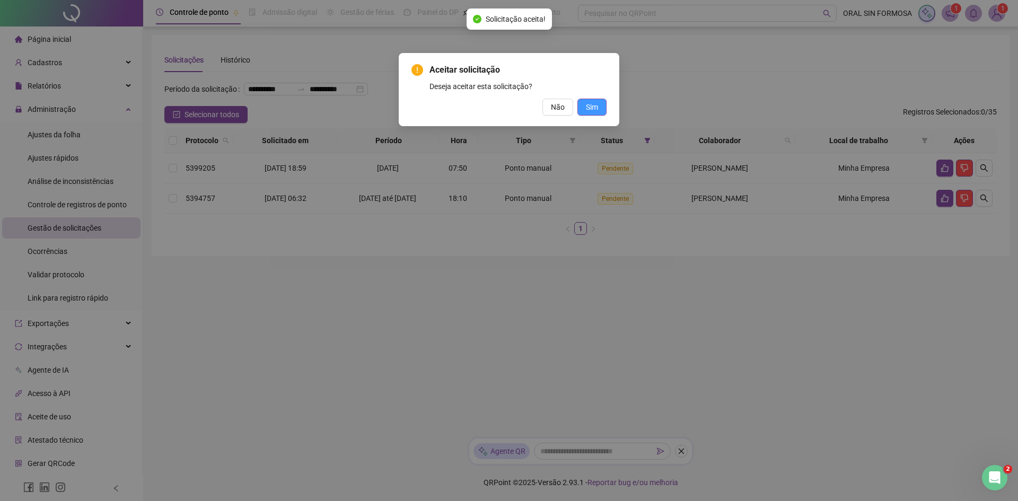
click at [605, 111] on button "Sim" at bounding box center [591, 107] width 29 height 17
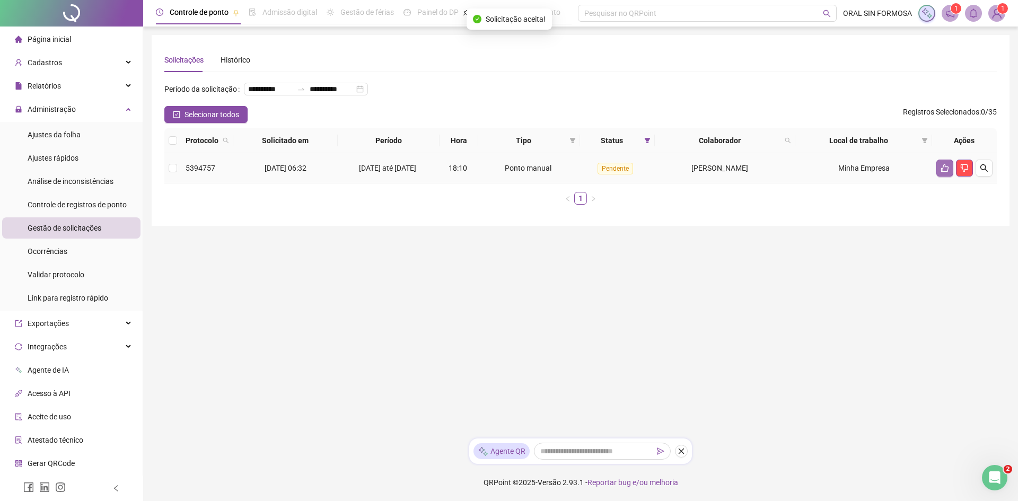
click at [941, 177] on button "button" at bounding box center [944, 168] width 17 height 17
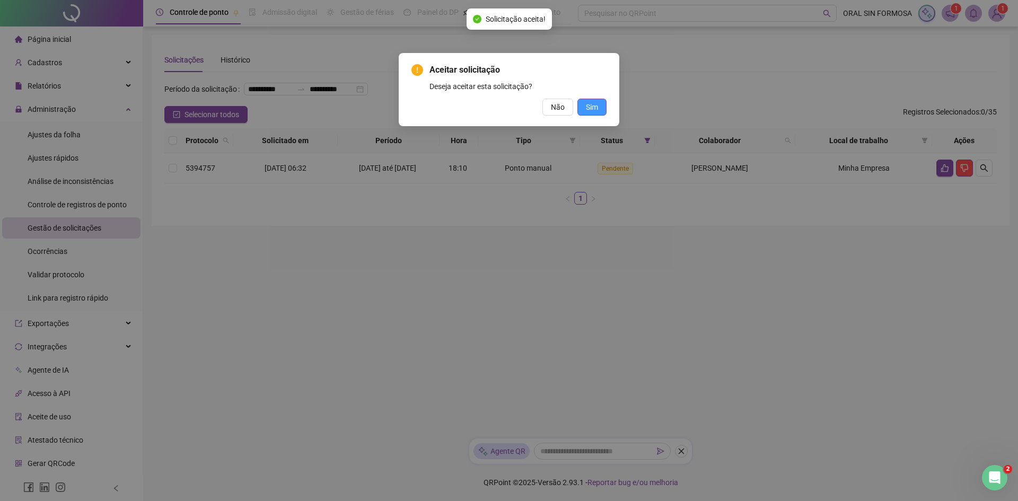
click at [602, 106] on button "Sim" at bounding box center [591, 107] width 29 height 17
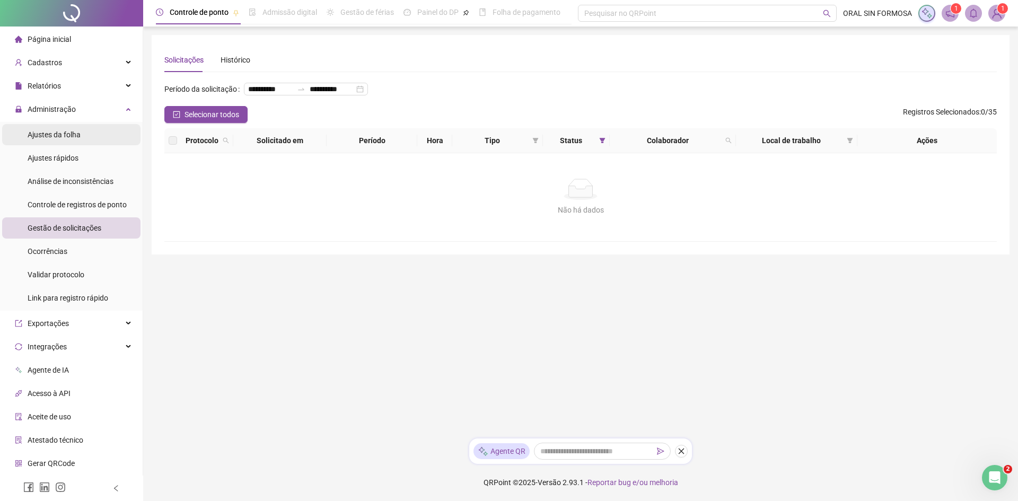
click at [69, 127] on div "Ajustes da folha" at bounding box center [54, 134] width 53 height 21
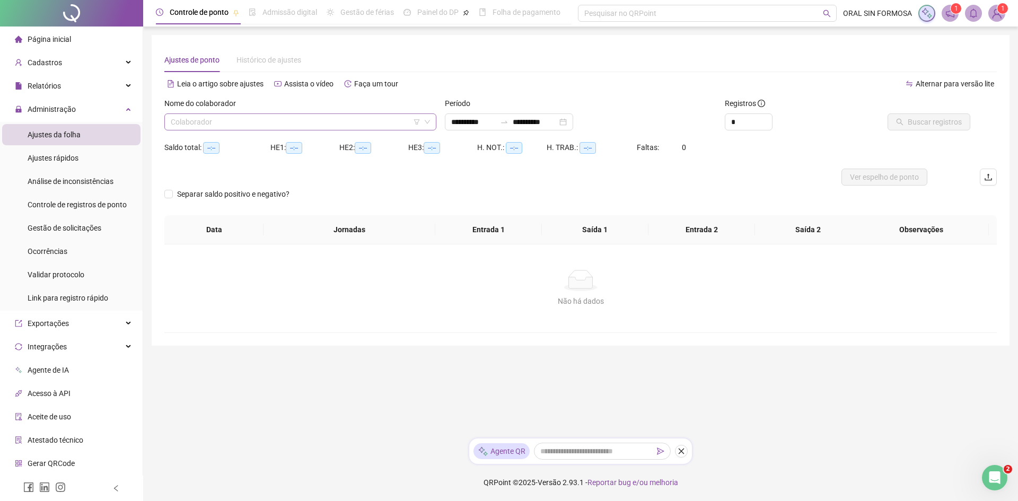
click at [246, 121] on input "search" at bounding box center [296, 122] width 250 height 16
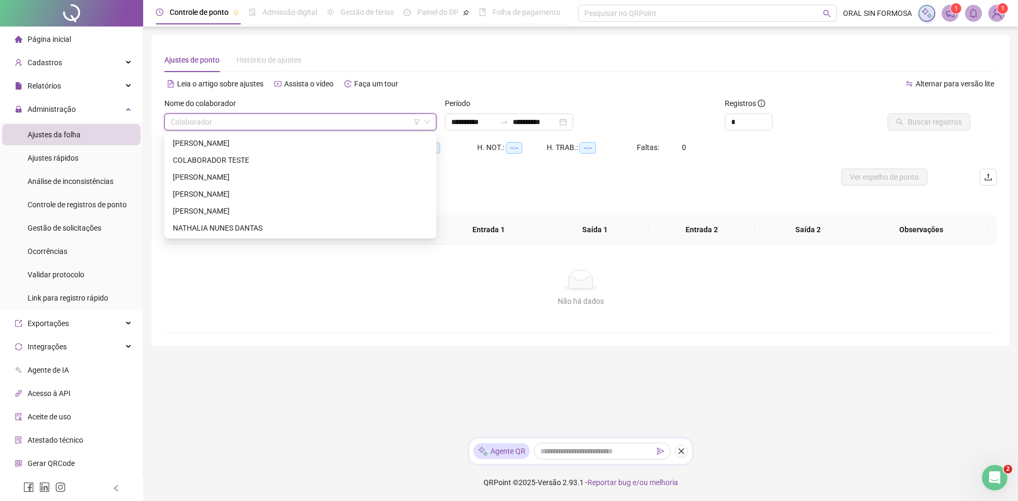
type input "**********"
click at [218, 175] on div "[PERSON_NAME]" at bounding box center [300, 177] width 255 height 12
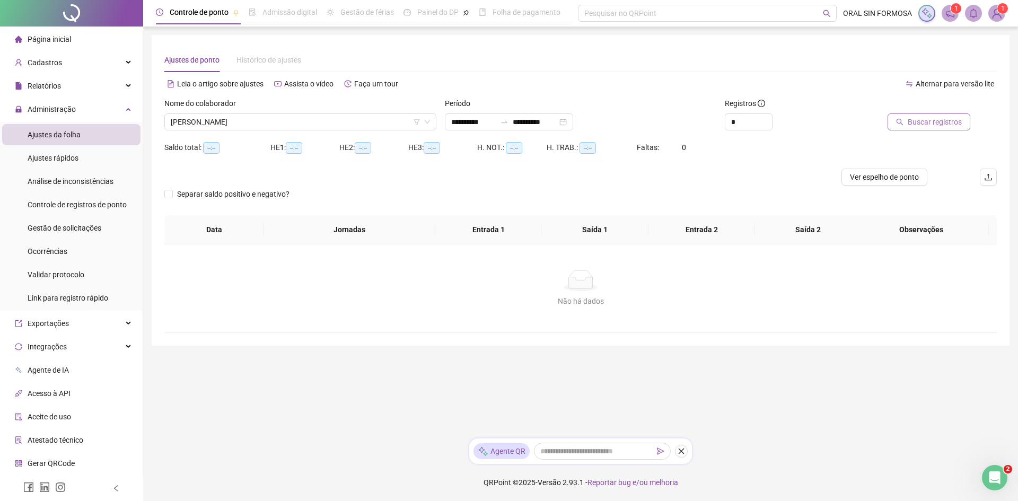
click at [938, 124] on span "Buscar registros" at bounding box center [935, 122] width 54 height 12
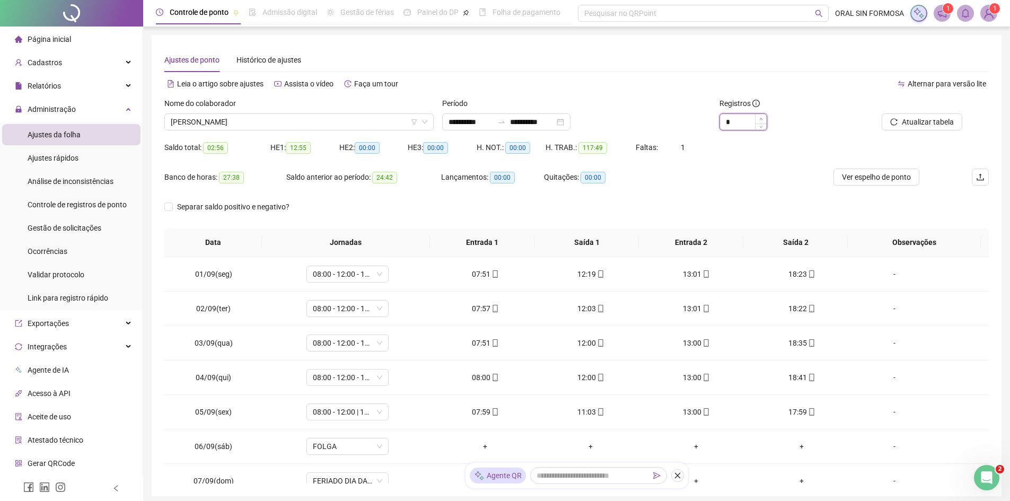
click at [763, 118] on span "Increase Value" at bounding box center [761, 119] width 12 height 10
type input "*"
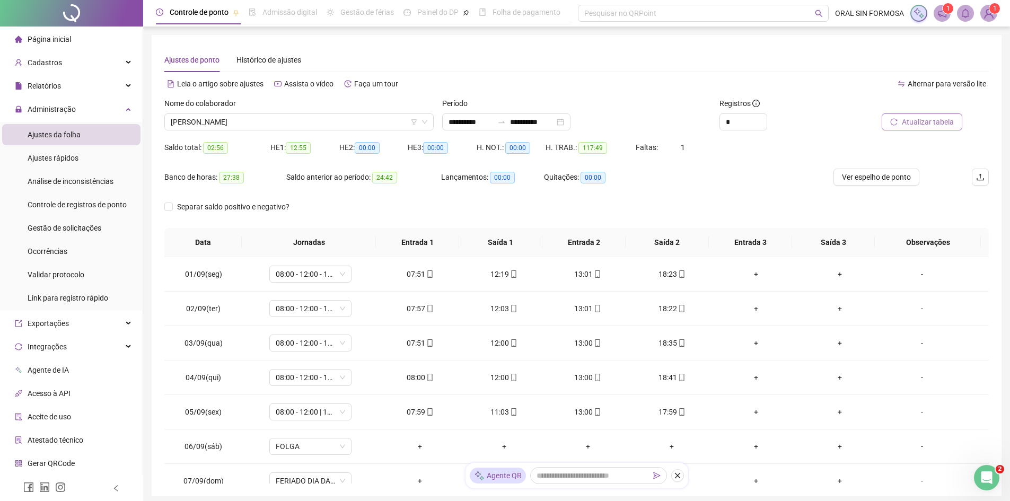
click at [905, 126] on span "Atualizar tabela" at bounding box center [928, 122] width 52 height 12
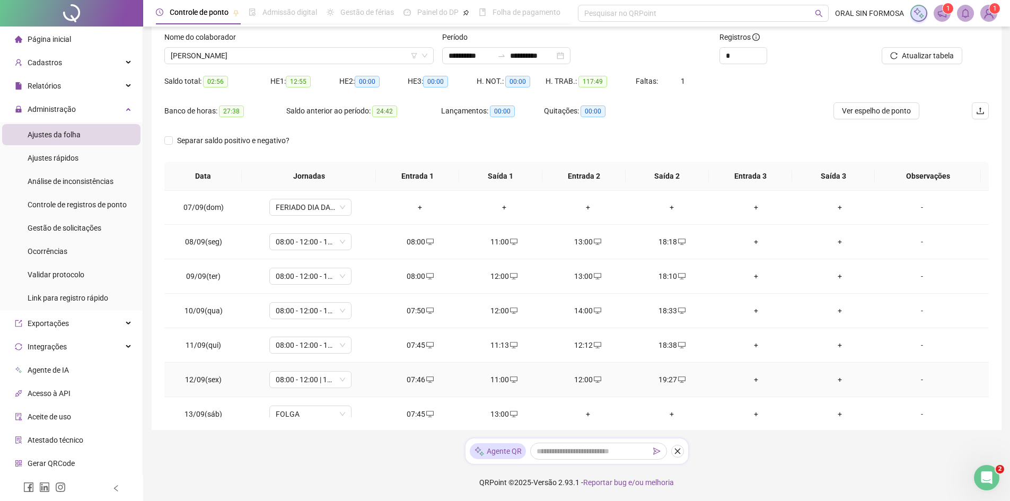
scroll to position [147, 0]
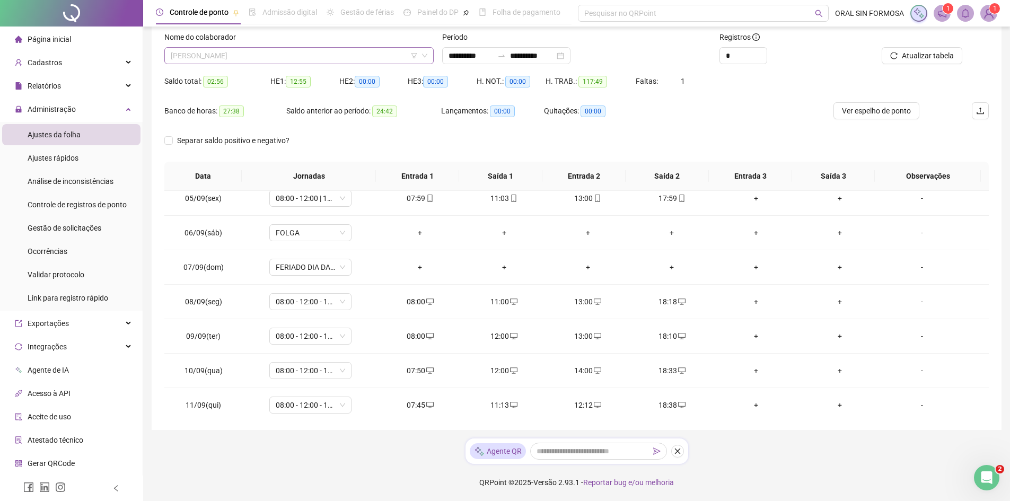
click at [264, 59] on span "[PERSON_NAME]" at bounding box center [299, 56] width 257 height 16
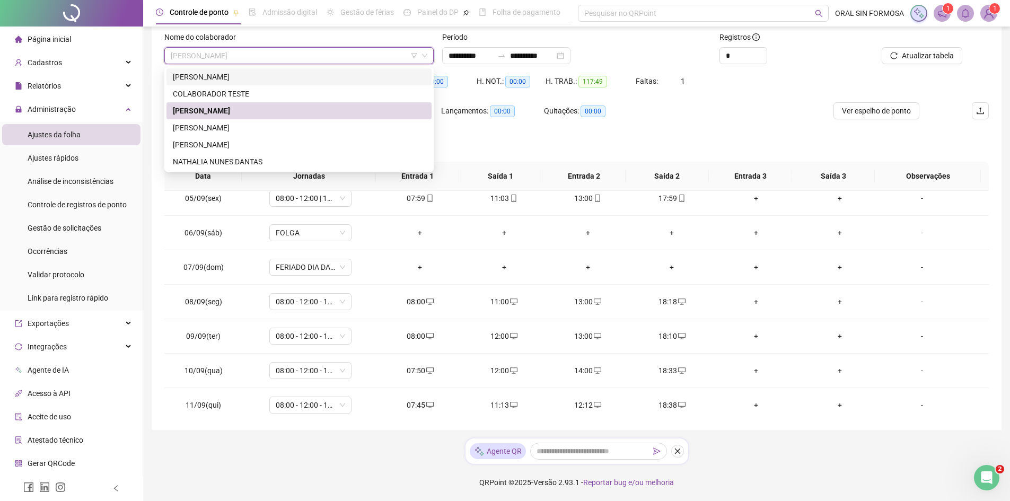
click at [218, 76] on div "[PERSON_NAME]" at bounding box center [299, 77] width 252 height 12
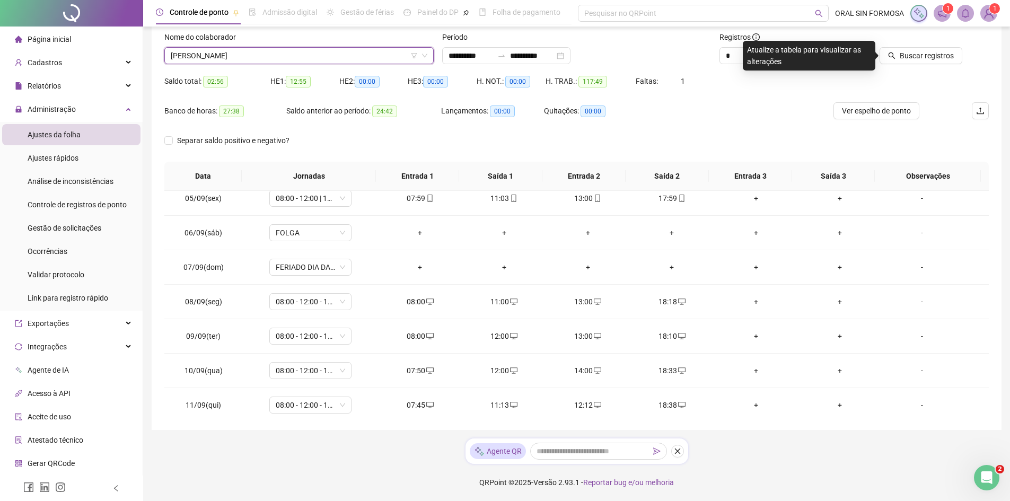
click at [246, 46] on div "Nome do colaborador" at bounding box center [298, 39] width 269 height 16
click at [250, 56] on span "[PERSON_NAME]" at bounding box center [299, 56] width 257 height 16
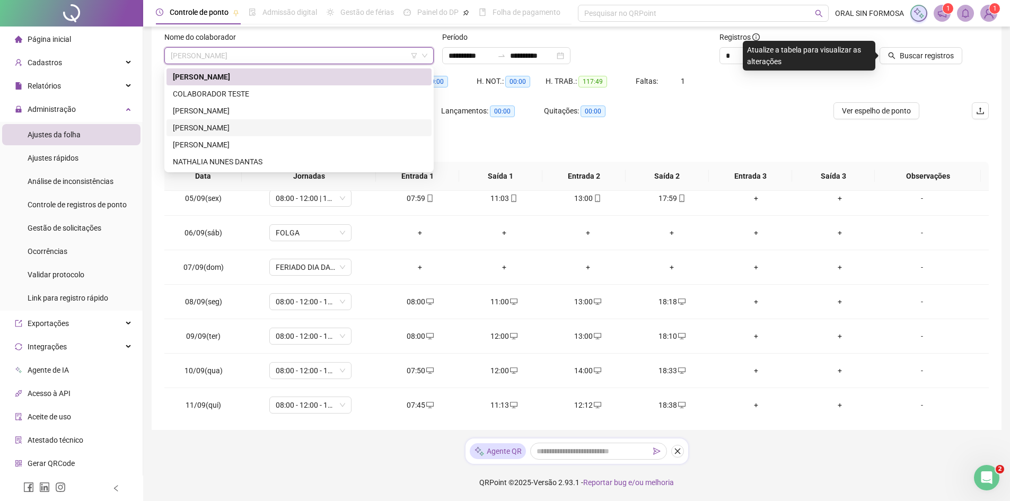
click at [235, 125] on div "[PERSON_NAME]" at bounding box center [299, 128] width 252 height 12
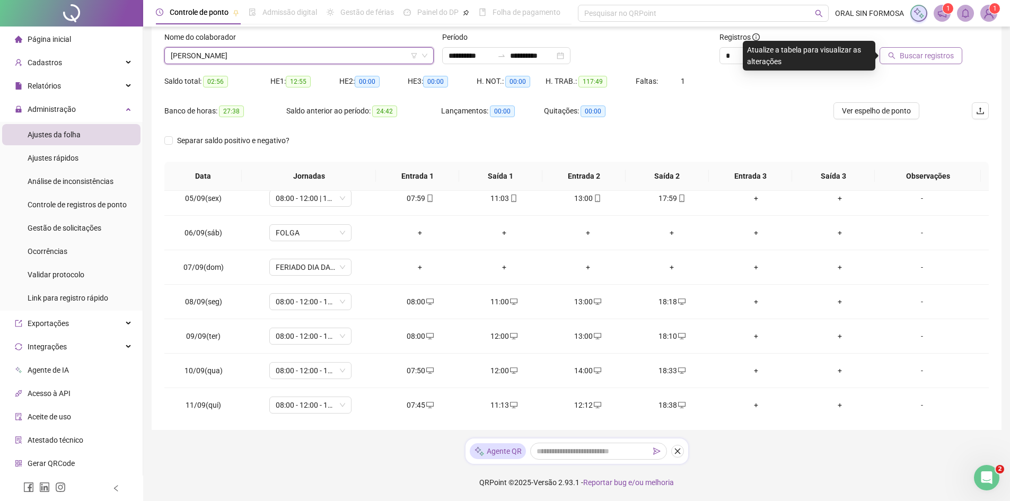
click at [923, 58] on span "Buscar registros" at bounding box center [927, 56] width 54 height 12
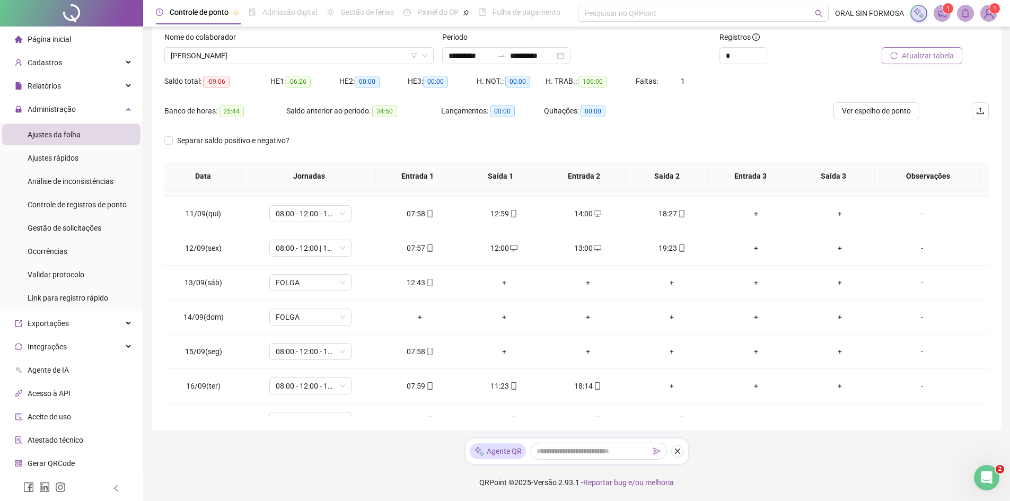
scroll to position [359, 0]
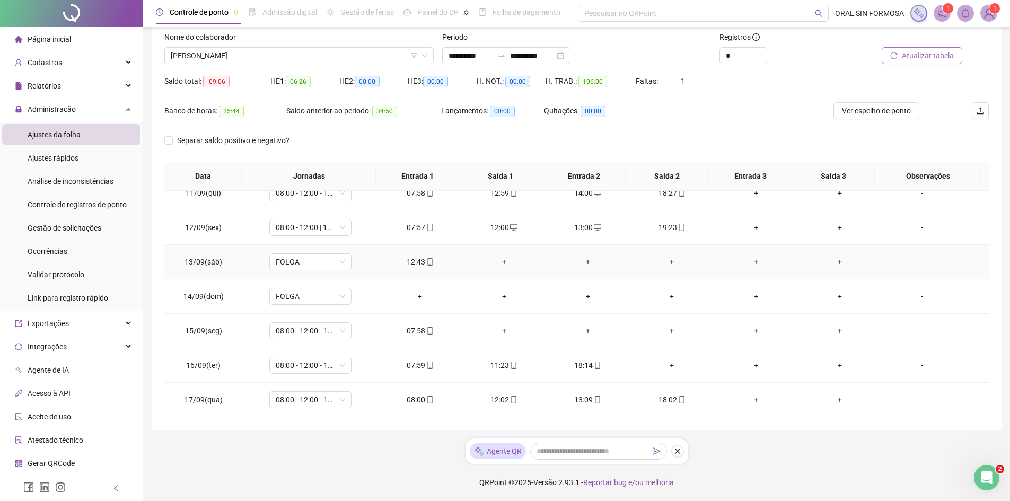
click at [499, 260] on div "+" at bounding box center [503, 262] width 67 height 12
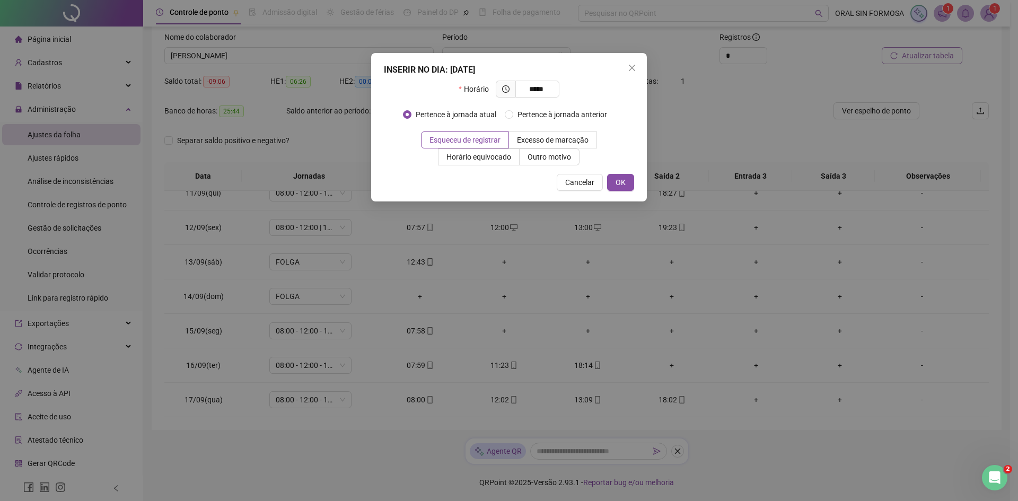
type input "*****"
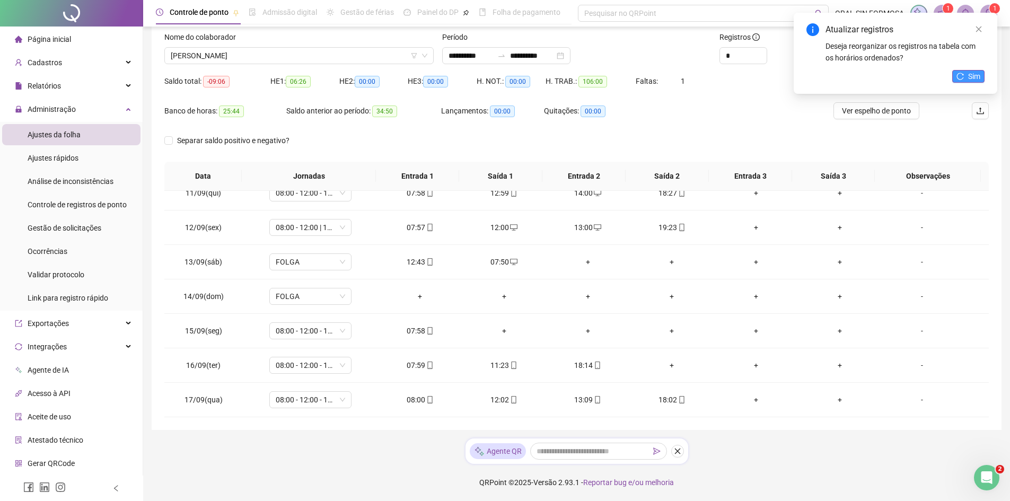
click at [961, 80] on icon "reload" at bounding box center [960, 76] width 7 height 7
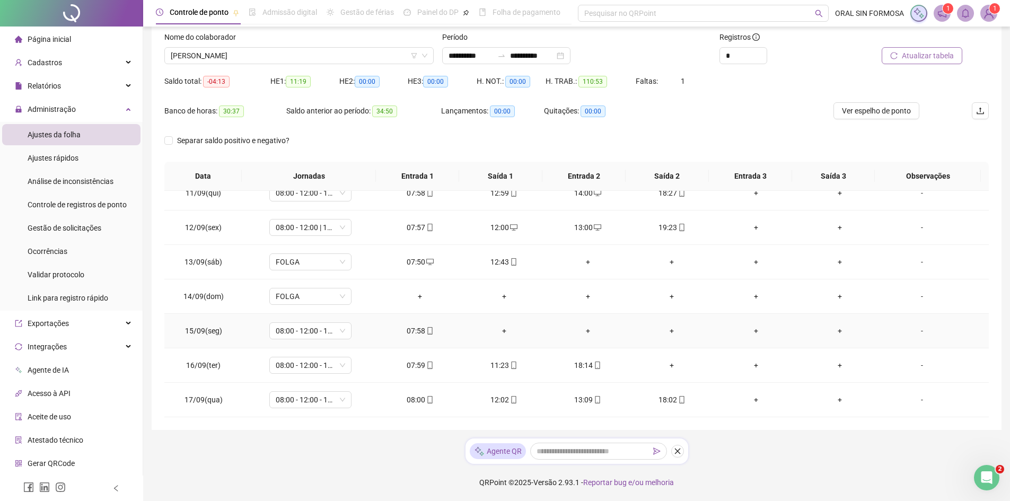
click at [499, 330] on div "+" at bounding box center [503, 331] width 67 height 12
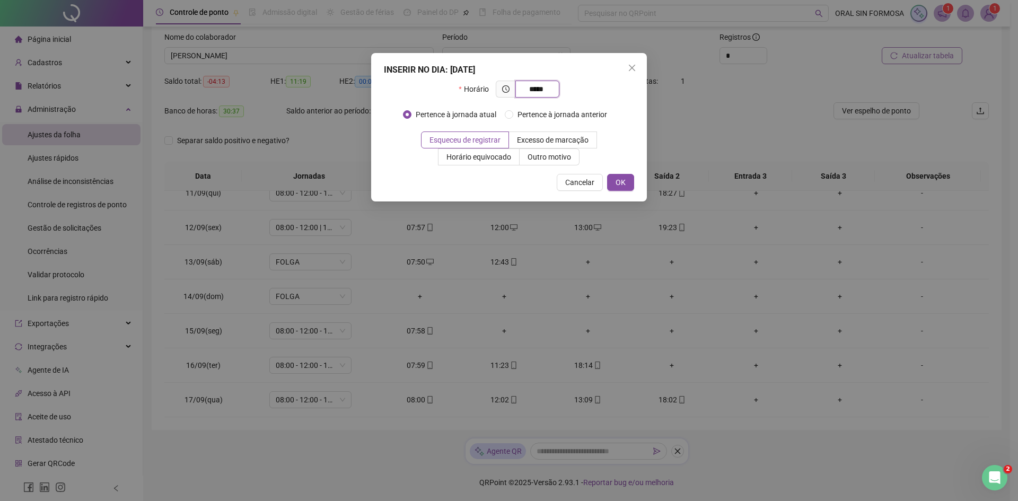
type input "*****"
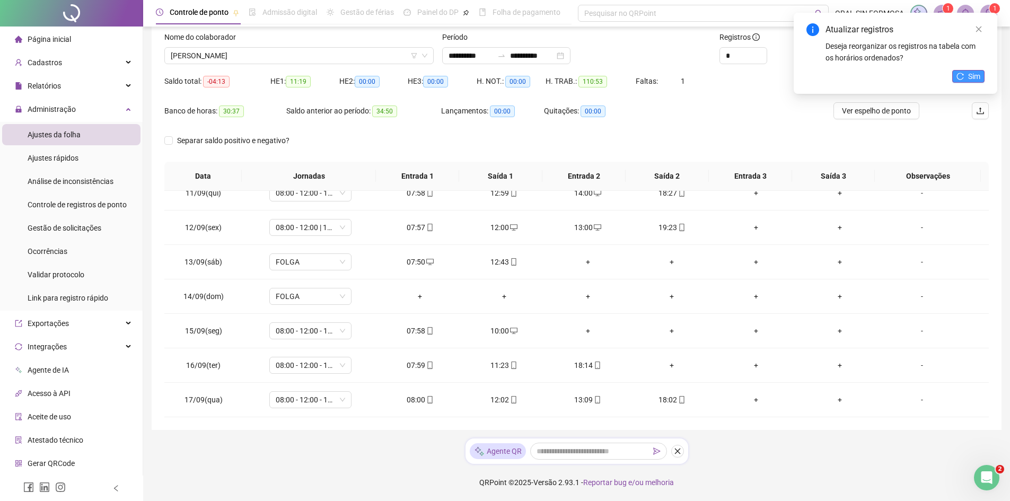
click at [963, 75] on icon "reload" at bounding box center [960, 76] width 7 height 7
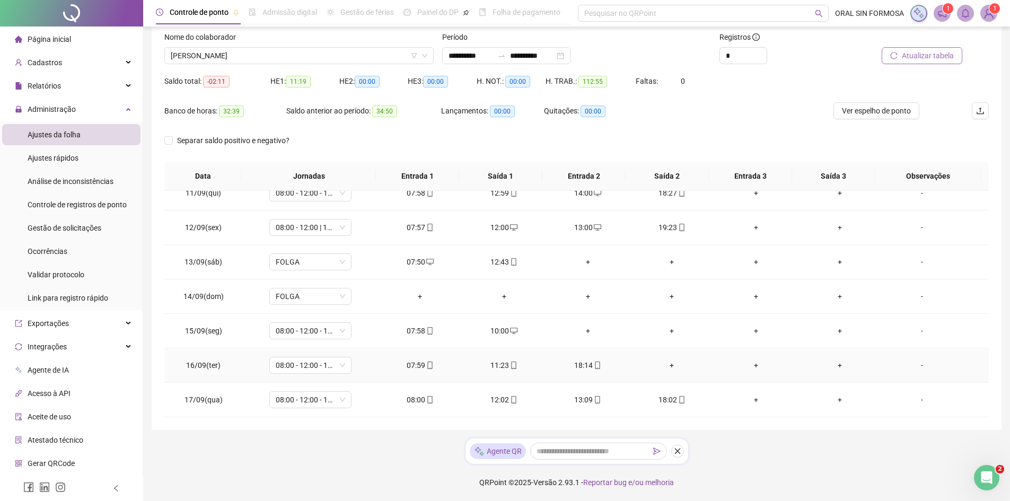
click at [666, 364] on div "+" at bounding box center [671, 365] width 67 height 12
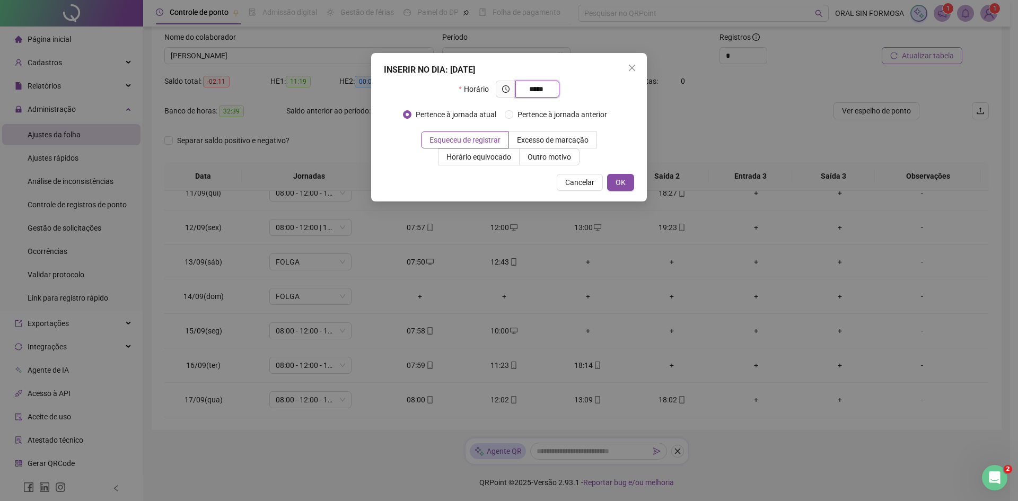
type input "*****"
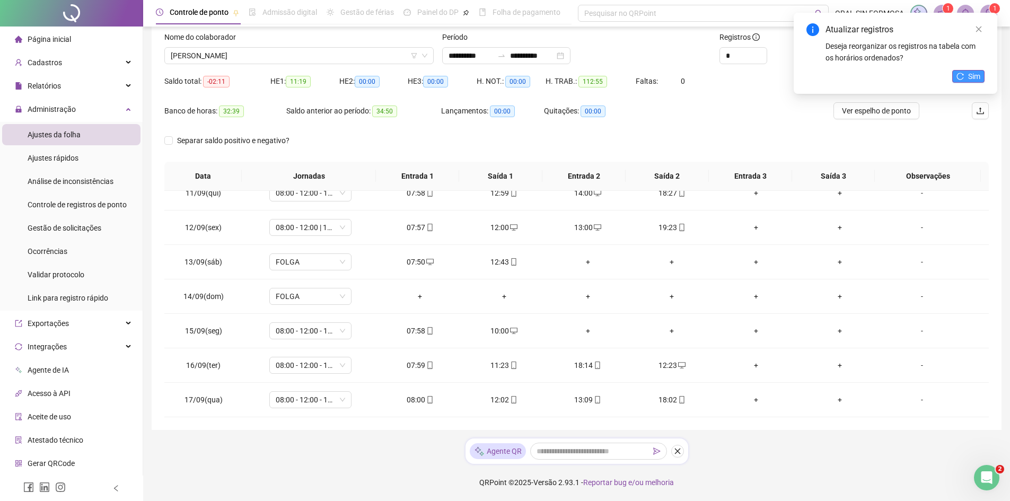
click at [972, 75] on span "Sim" at bounding box center [974, 77] width 12 height 12
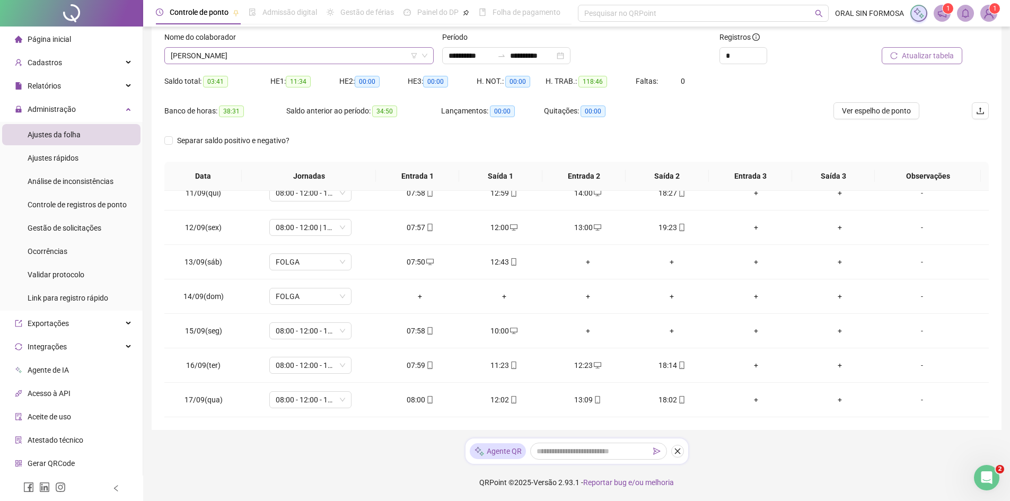
click at [275, 56] on span "[PERSON_NAME]" at bounding box center [299, 56] width 257 height 16
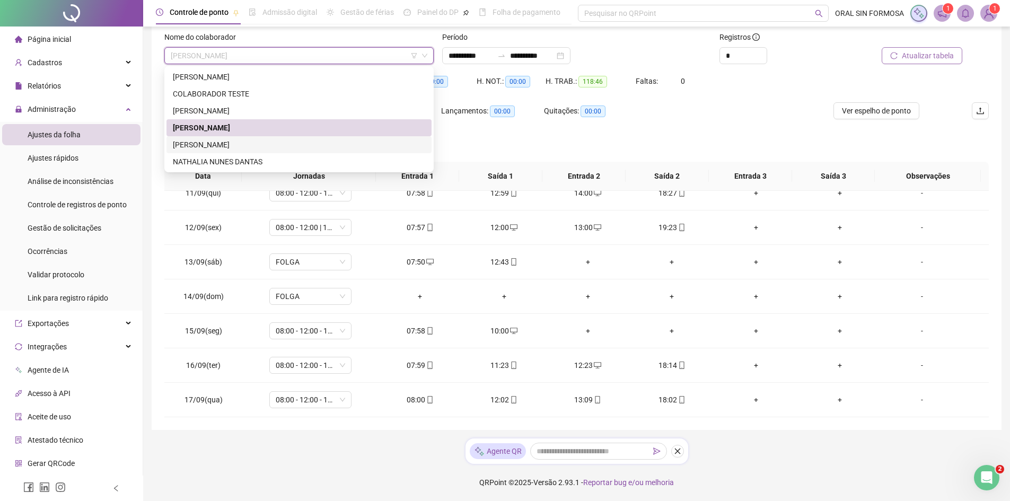
click at [264, 142] on div "[PERSON_NAME]" at bounding box center [299, 145] width 252 height 12
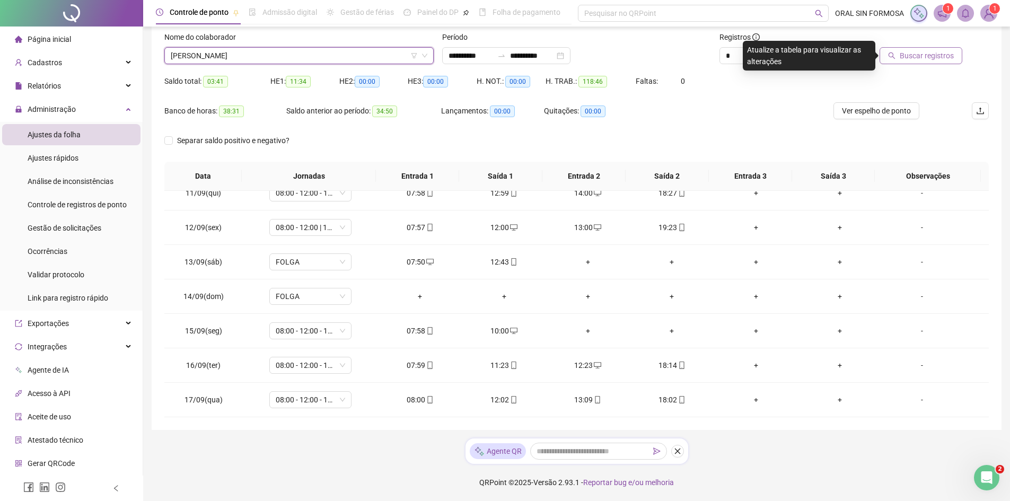
click at [956, 53] on button "Buscar registros" at bounding box center [921, 55] width 83 height 17
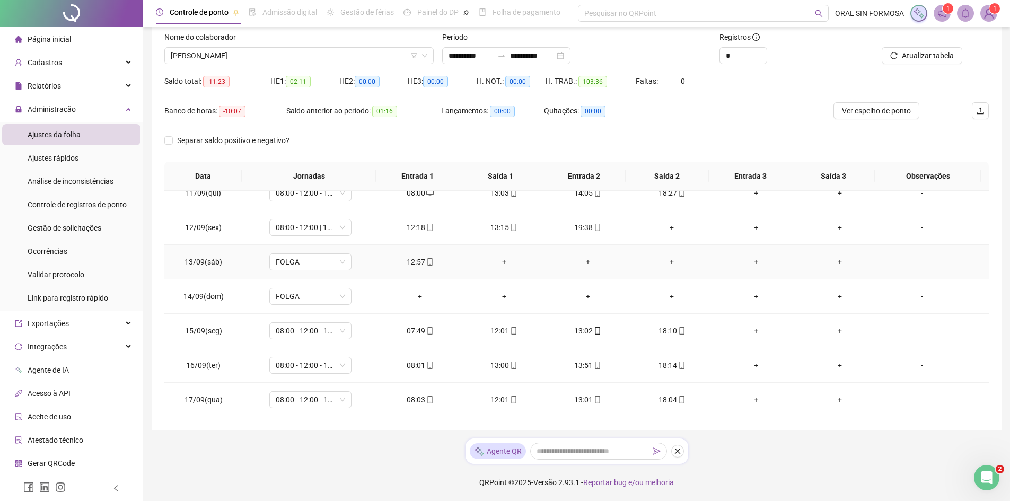
click at [499, 262] on div "+" at bounding box center [503, 262] width 67 height 12
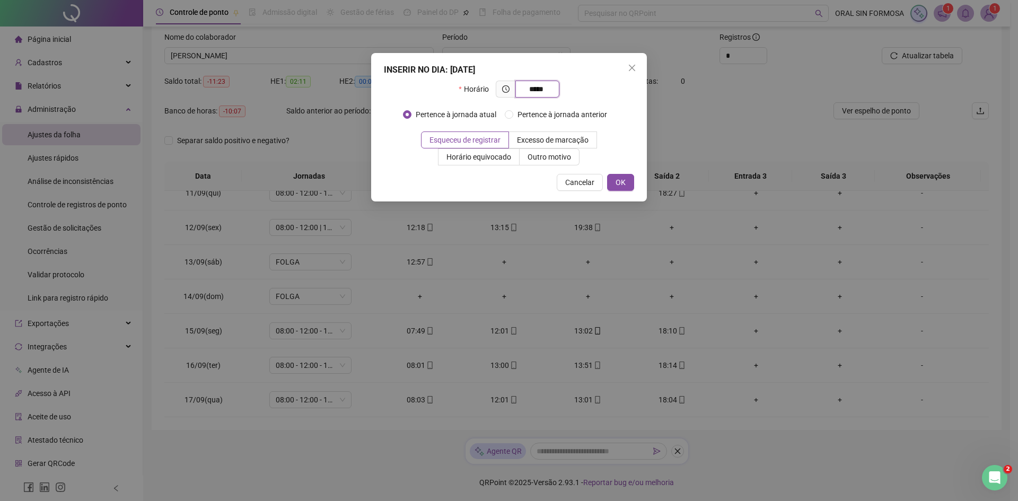
type input "*****"
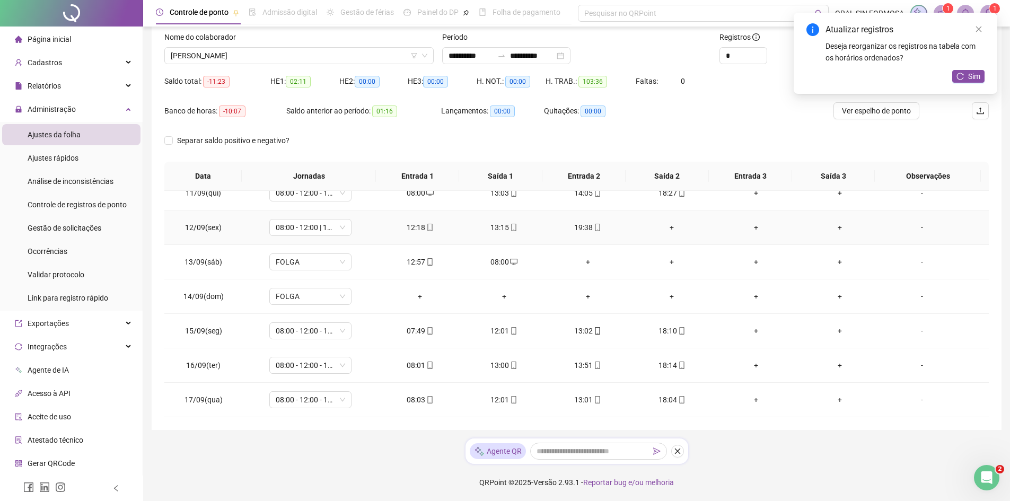
click at [668, 224] on div "+" at bounding box center [671, 228] width 67 height 12
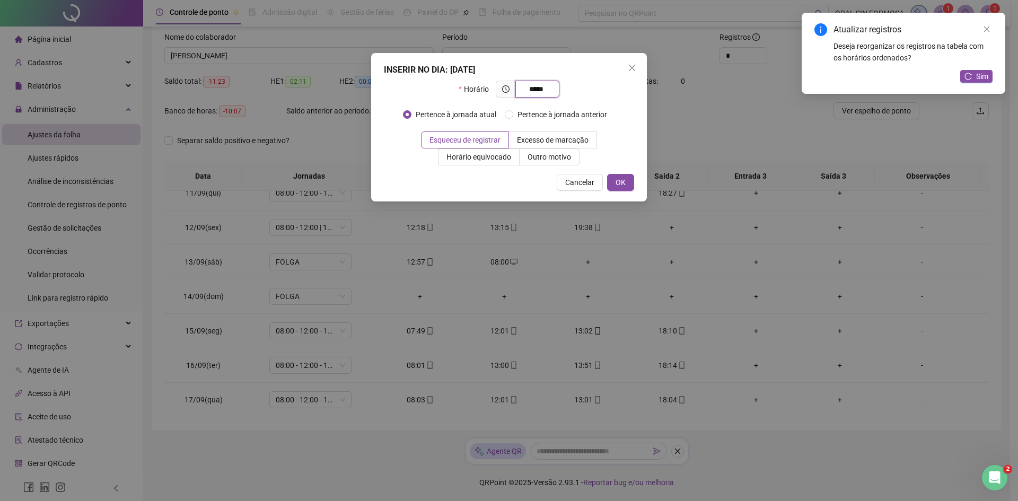
type input "*****"
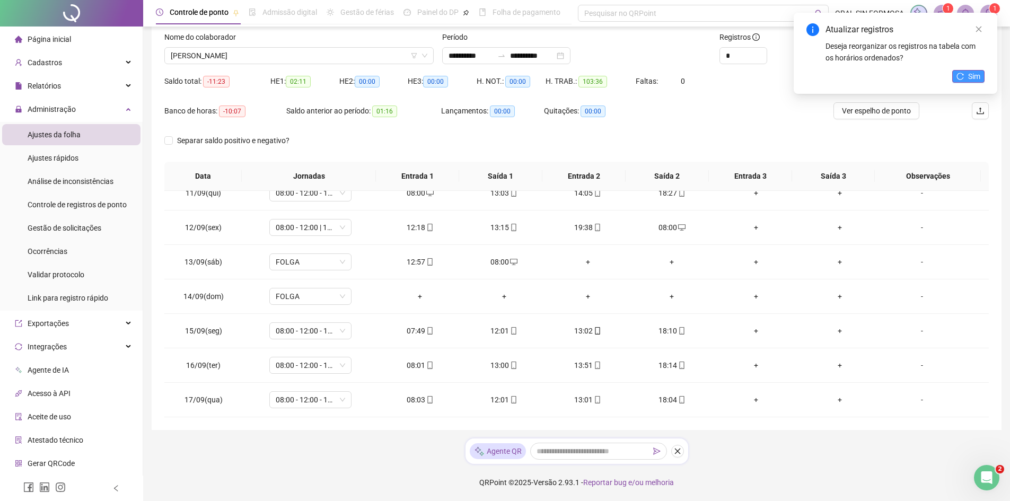
click at [980, 71] on span "Sim" at bounding box center [974, 77] width 12 height 12
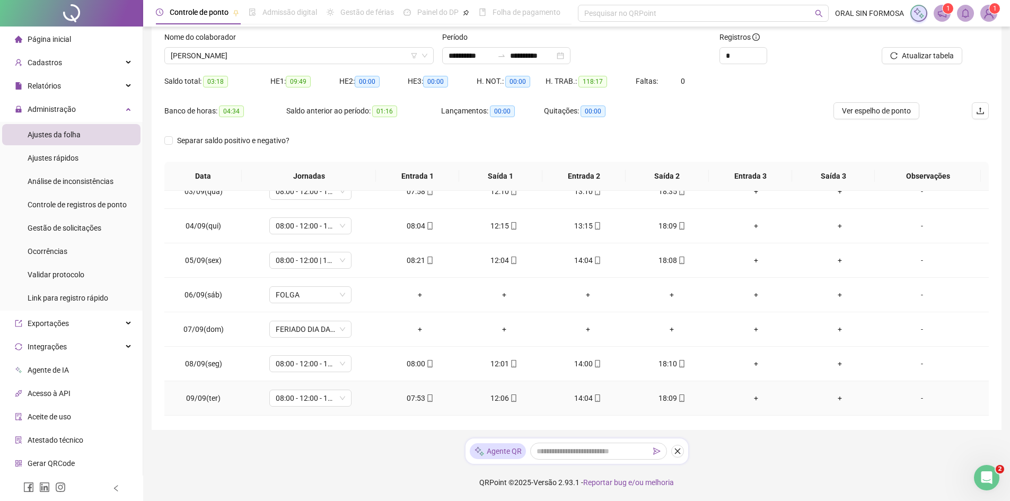
scroll to position [0, 0]
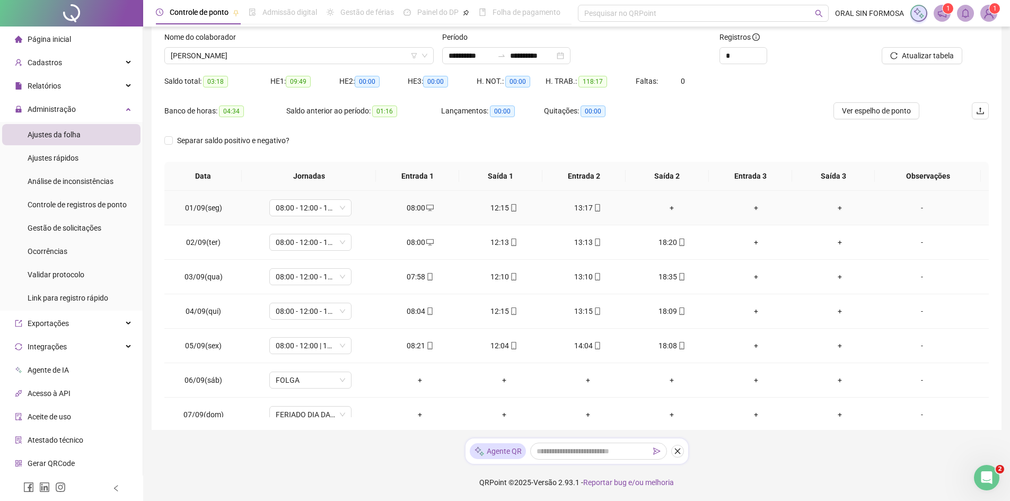
click at [669, 212] on div "+" at bounding box center [671, 208] width 67 height 12
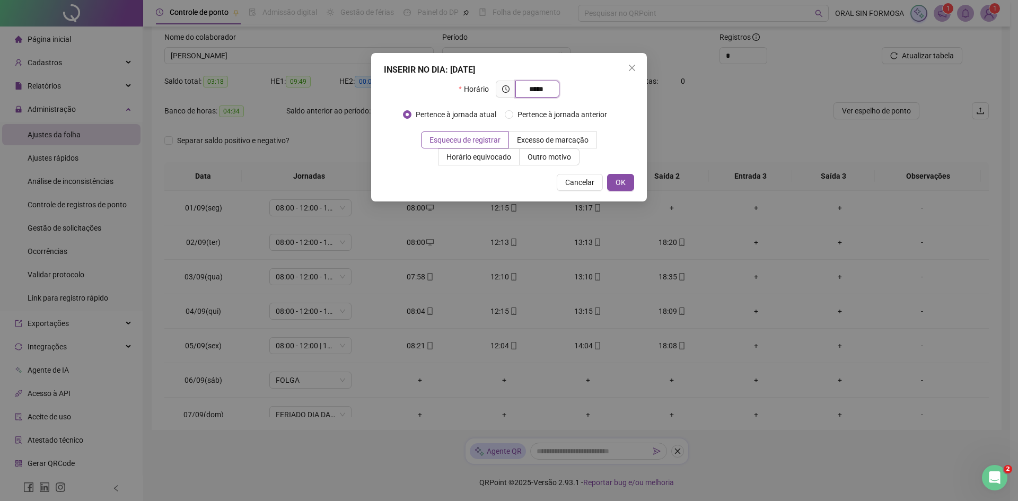
type input "*****"
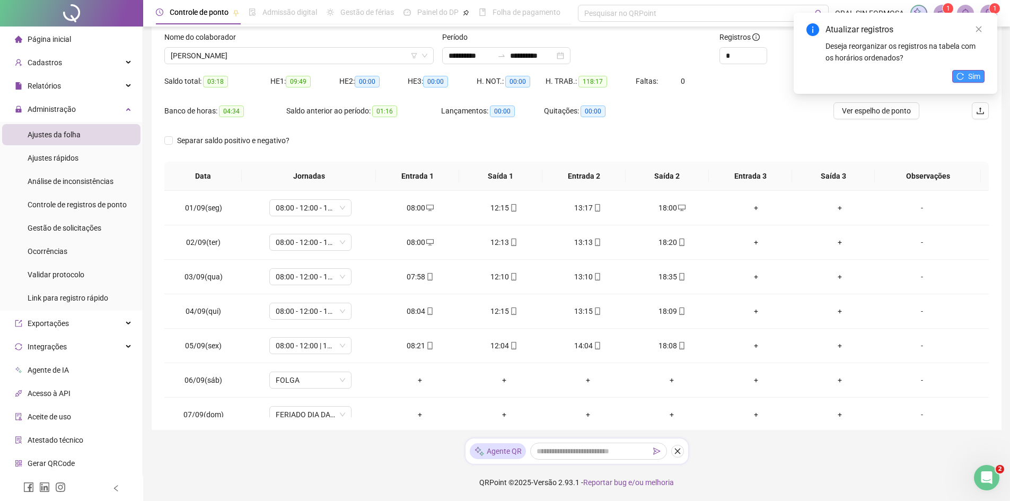
click at [972, 81] on span "Sim" at bounding box center [974, 77] width 12 height 12
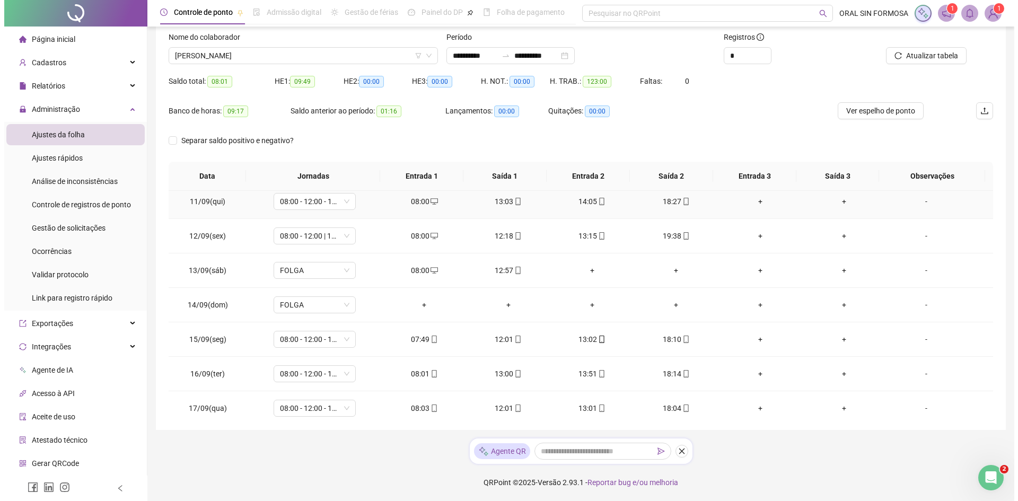
scroll to position [359, 0]
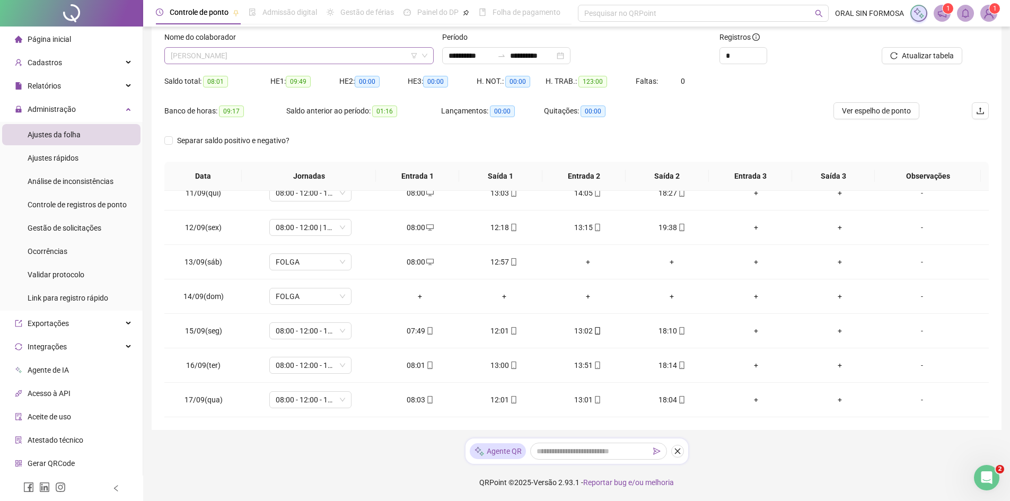
click at [279, 51] on span "[PERSON_NAME]" at bounding box center [299, 56] width 257 height 16
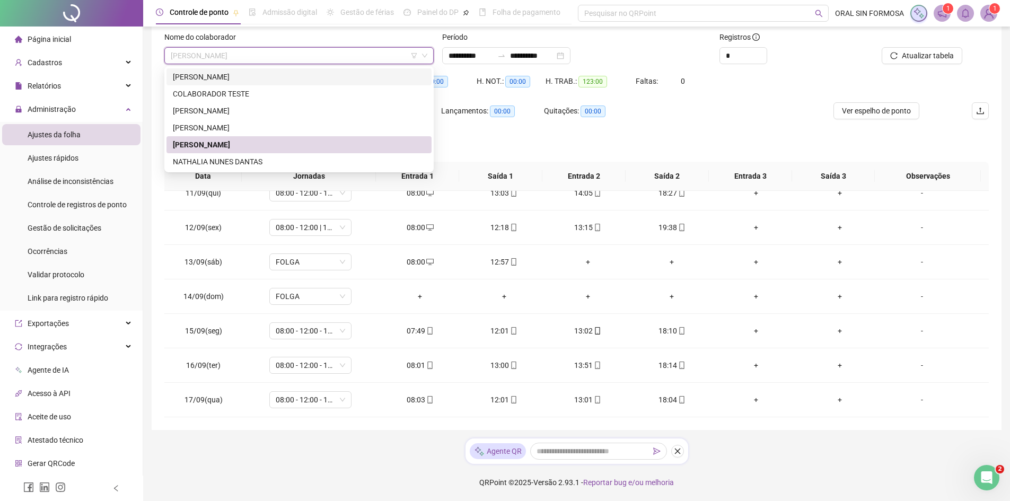
click at [228, 81] on div "[PERSON_NAME]" at bounding box center [299, 77] width 252 height 12
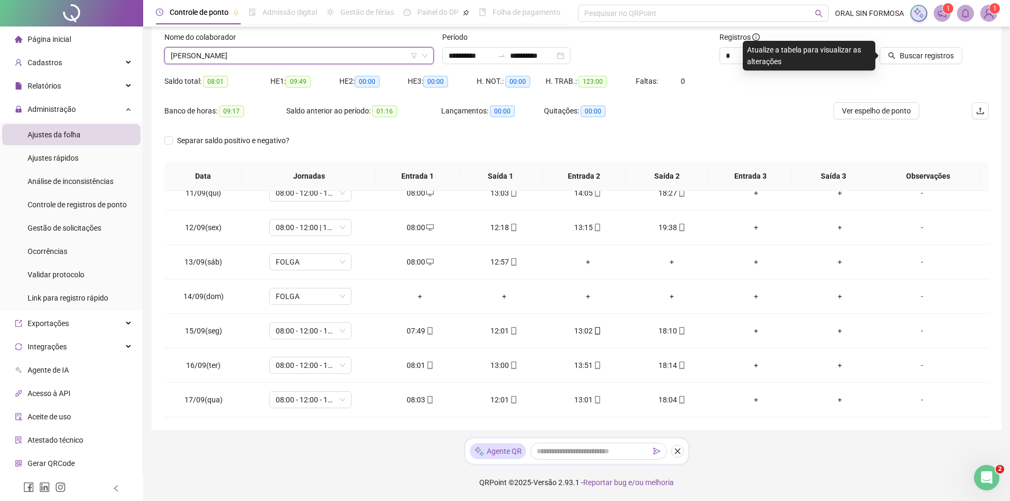
click at [294, 57] on span "[PERSON_NAME]" at bounding box center [299, 56] width 257 height 16
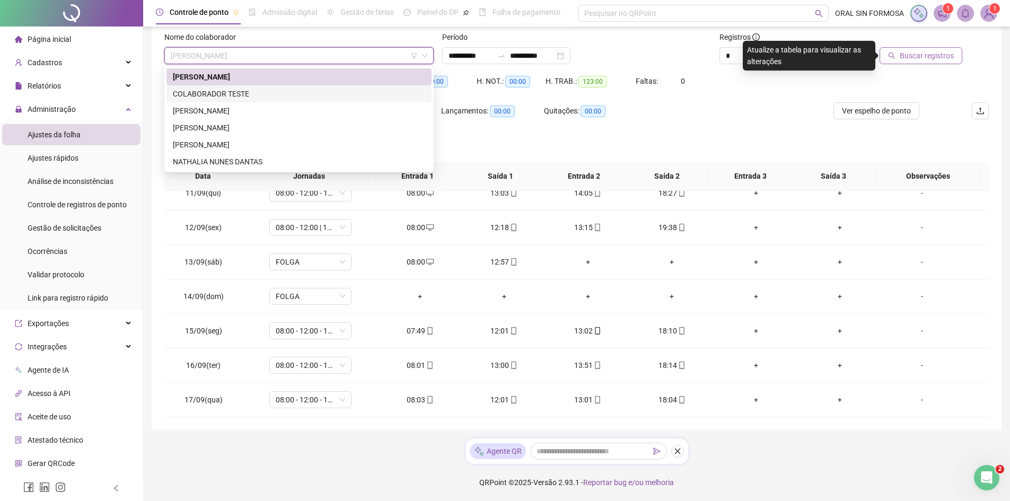
click at [943, 58] on span "Buscar registros" at bounding box center [927, 56] width 54 height 12
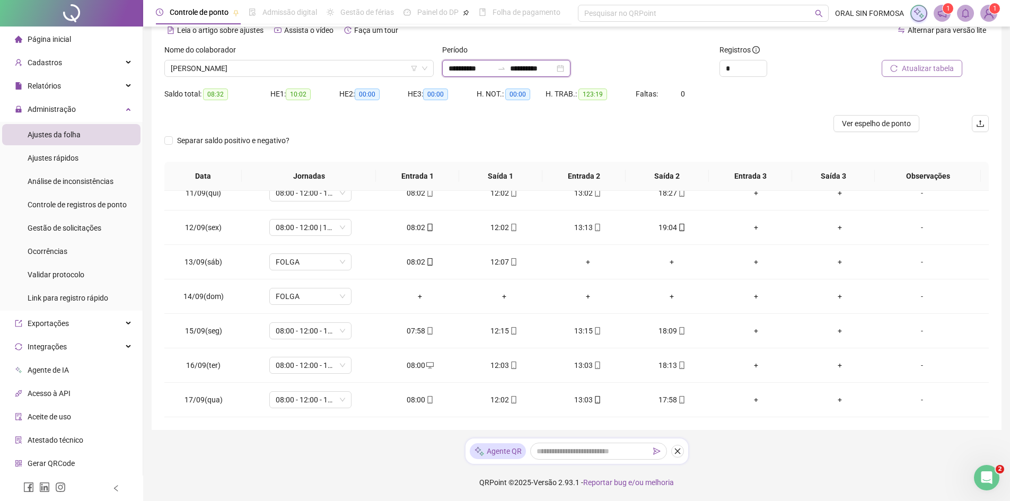
click at [536, 66] on input "**********" at bounding box center [532, 69] width 45 height 12
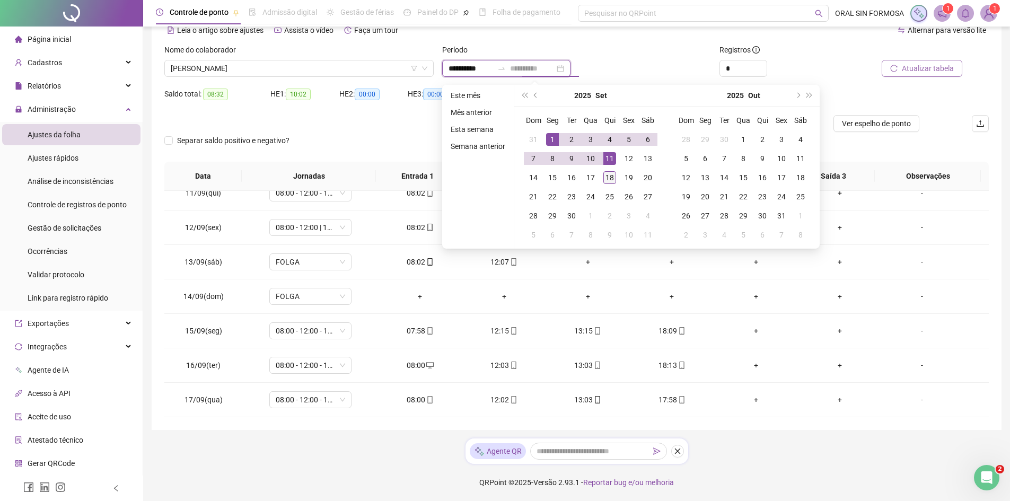
type input "**********"
click at [613, 175] on div "18" at bounding box center [609, 177] width 13 height 13
type input "**********"
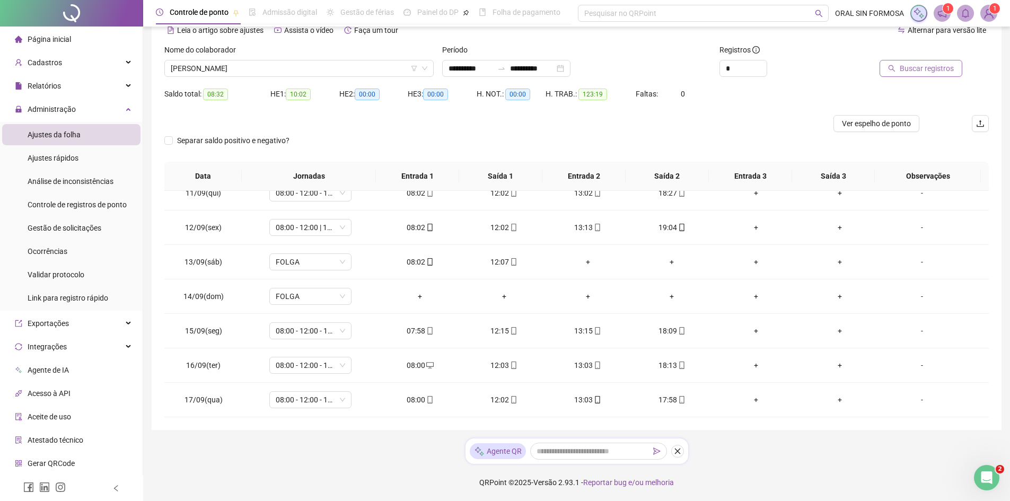
click at [906, 63] on span "Buscar registros" at bounding box center [927, 69] width 54 height 12
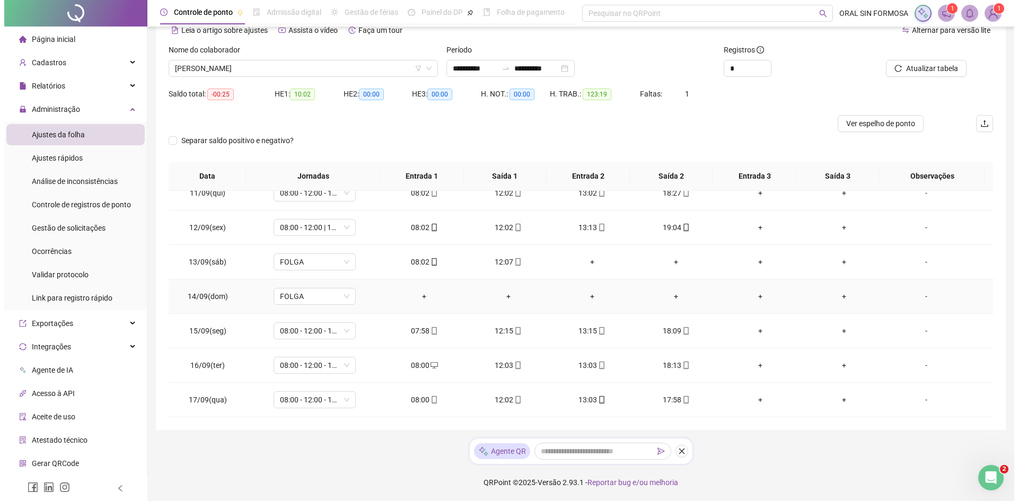
scroll to position [394, 0]
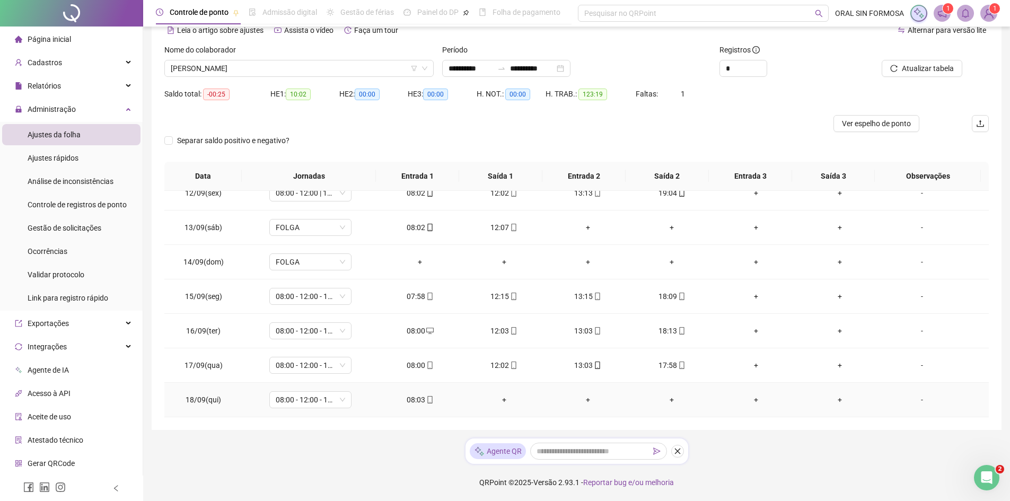
click at [504, 398] on div "+" at bounding box center [503, 400] width 67 height 12
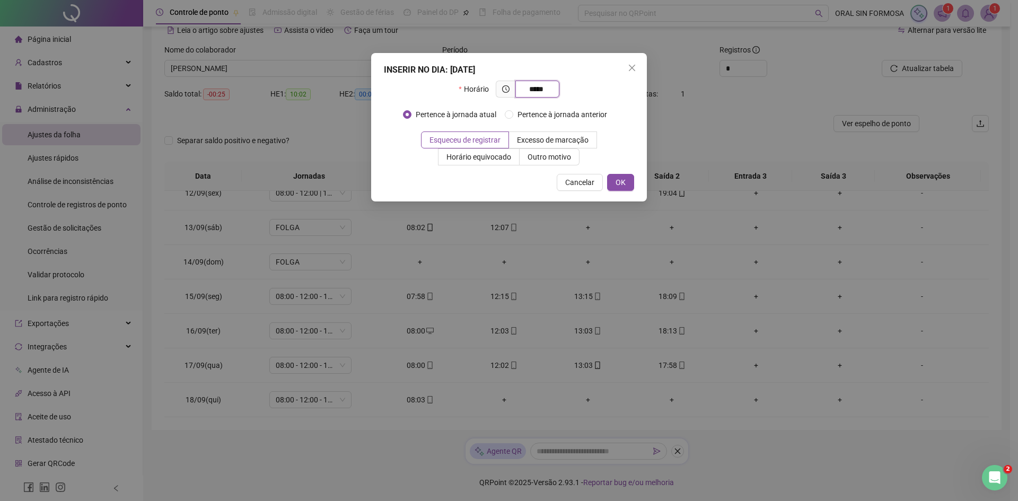
type input "*****"
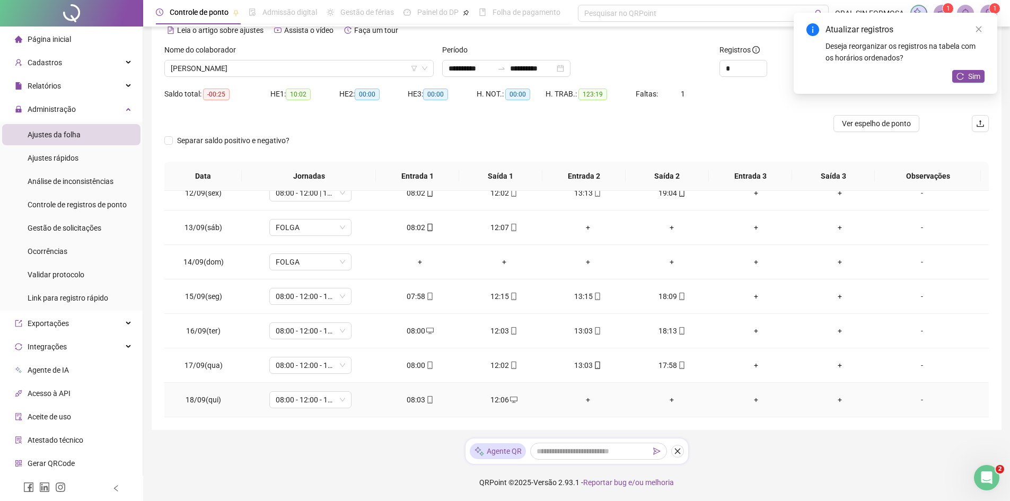
click at [584, 400] on div "+" at bounding box center [588, 400] width 67 height 12
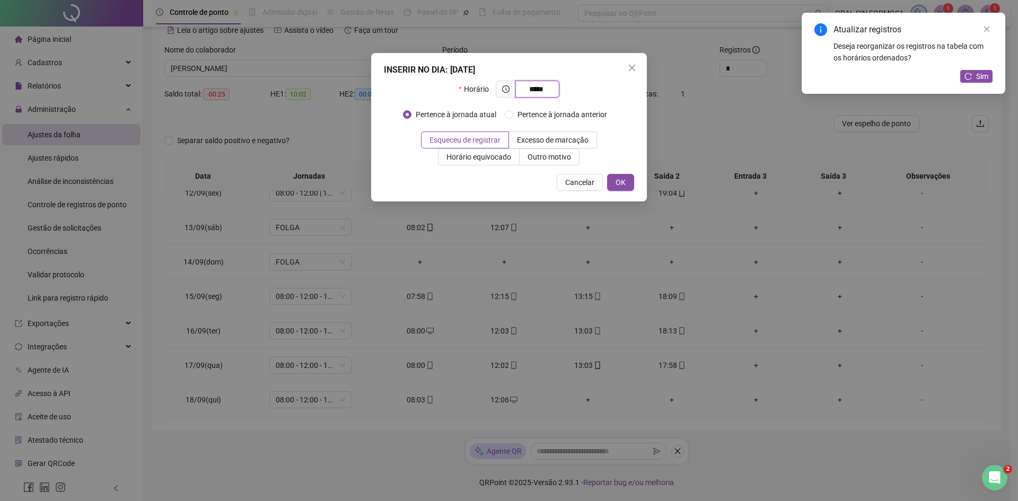
type input "*****"
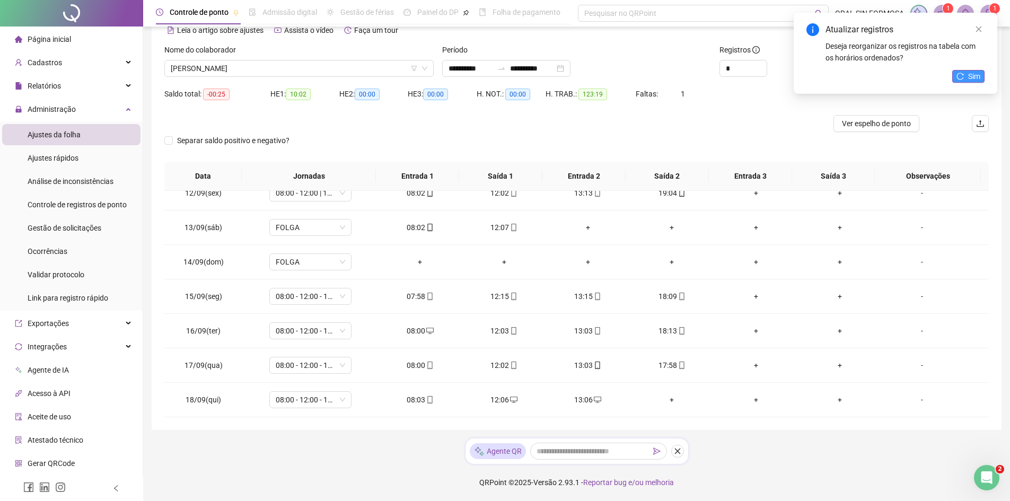
click at [965, 78] on button "Sim" at bounding box center [968, 76] width 32 height 13
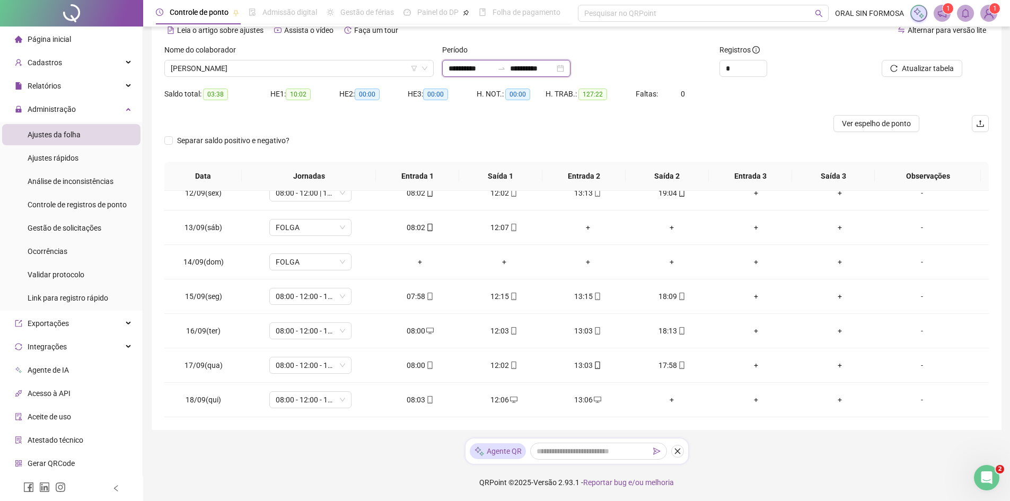
click at [535, 69] on input "**********" at bounding box center [532, 69] width 45 height 12
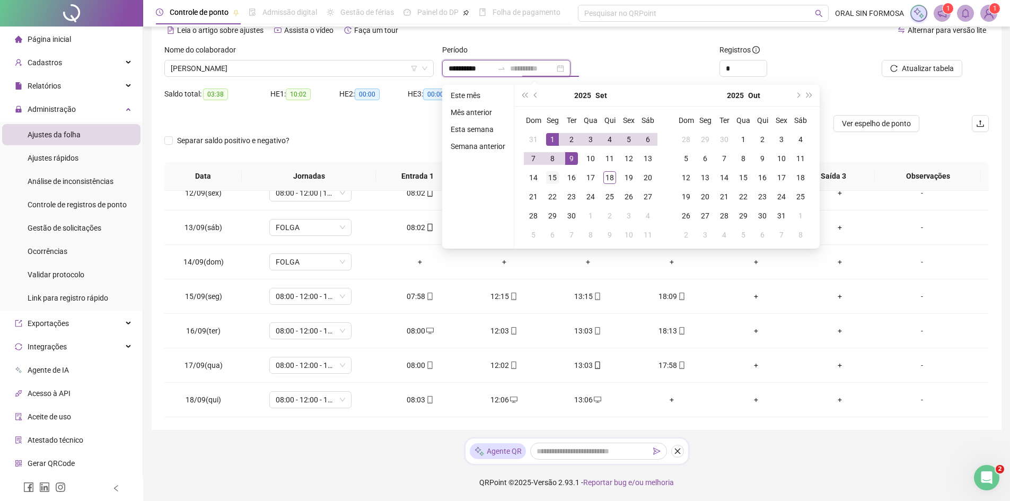
type input "**********"
click at [550, 175] on div "15" at bounding box center [552, 177] width 13 height 13
type input "**********"
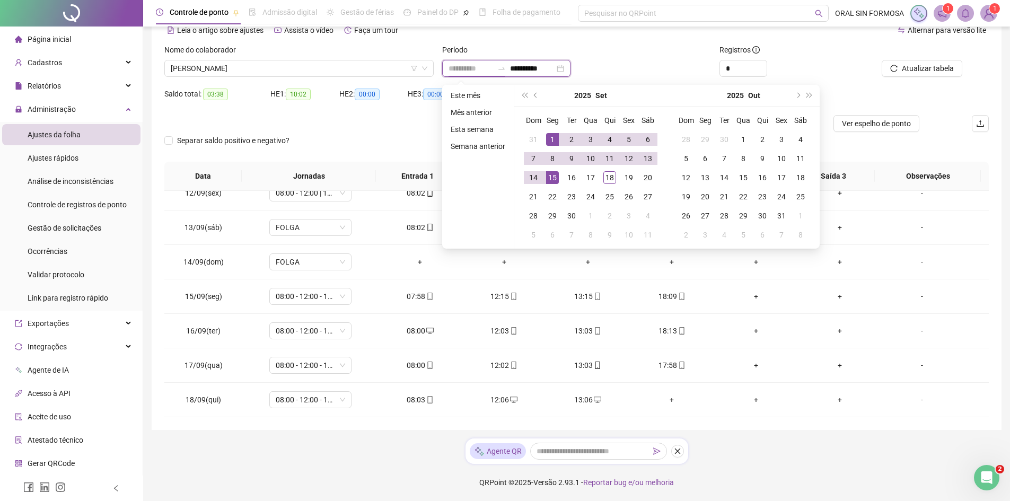
type input "**********"
click at [270, 62] on span "[PERSON_NAME]" at bounding box center [299, 68] width 257 height 16
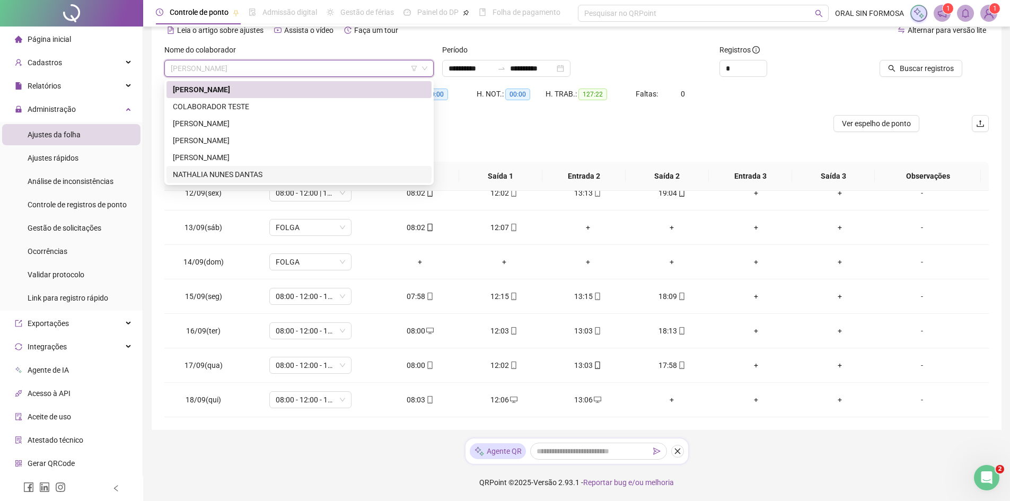
click at [221, 174] on div "NATHALIA NUNES DANTAS" at bounding box center [299, 175] width 252 height 12
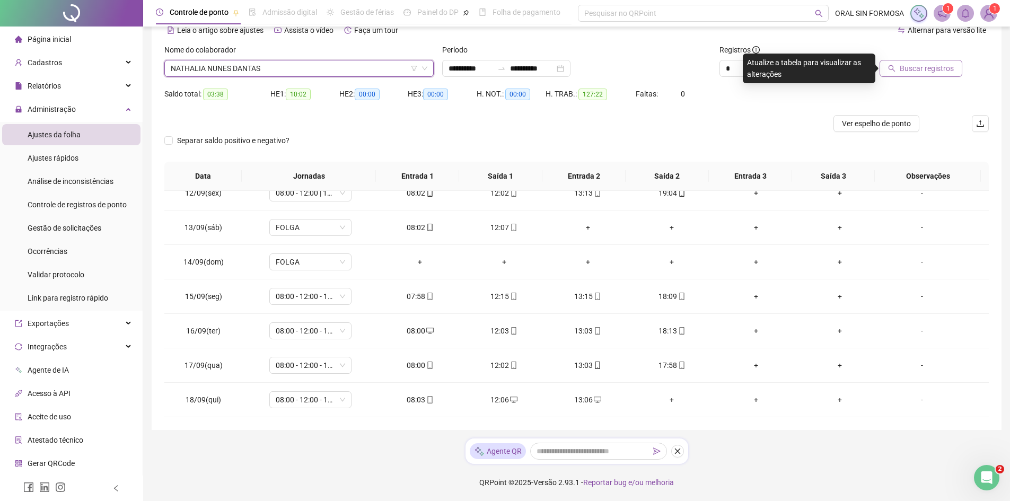
click at [904, 68] on span "Buscar registros" at bounding box center [927, 69] width 54 height 12
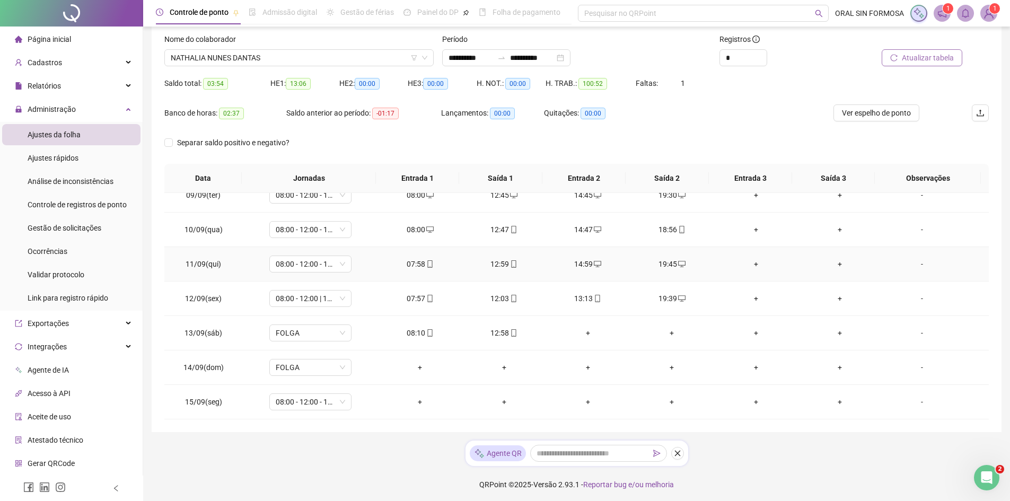
scroll to position [66, 0]
click at [916, 400] on div "-" at bounding box center [922, 400] width 63 height 12
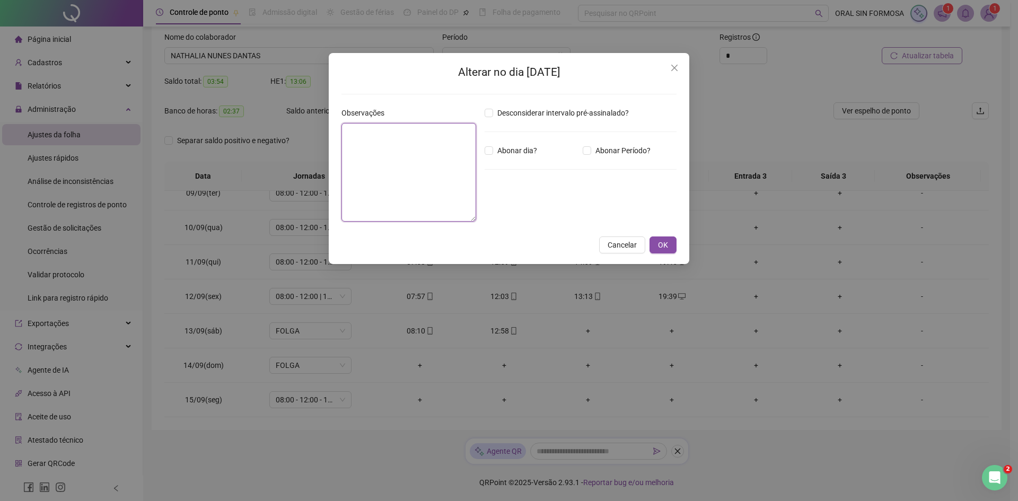
click at [443, 141] on textarea at bounding box center [408, 172] width 135 height 99
type textarea "*****"
click at [661, 247] on span "OK" at bounding box center [663, 245] width 10 height 12
click at [662, 242] on span "OK" at bounding box center [663, 245] width 10 height 12
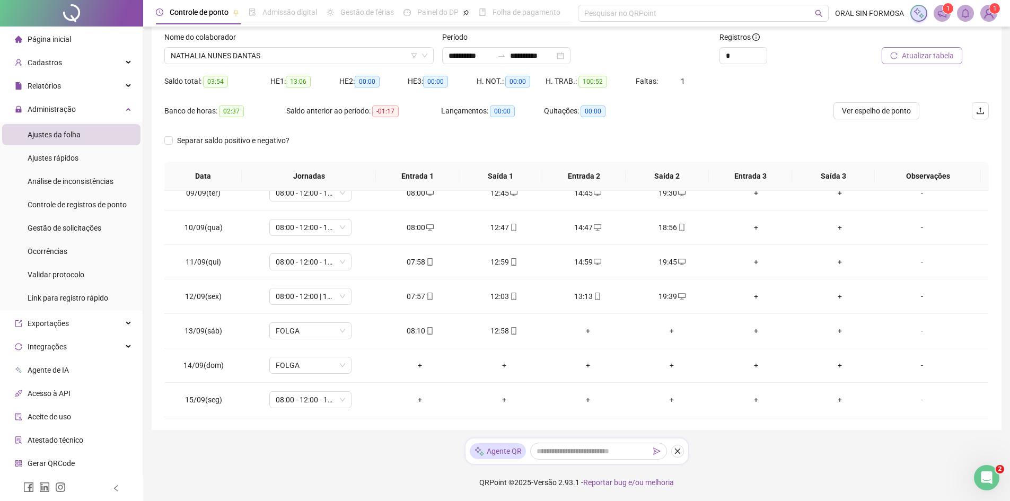
click at [909, 57] on span "Atualizar tabela" at bounding box center [928, 56] width 52 height 12
click at [885, 116] on span "Ver espelho de ponto" at bounding box center [876, 111] width 69 height 12
